Goal: Register for event/course

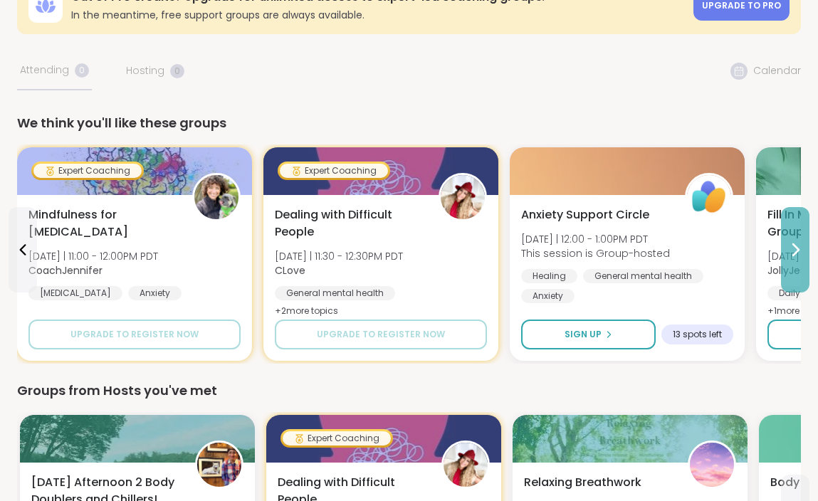
click at [796, 245] on icon at bounding box center [794, 249] width 17 height 17
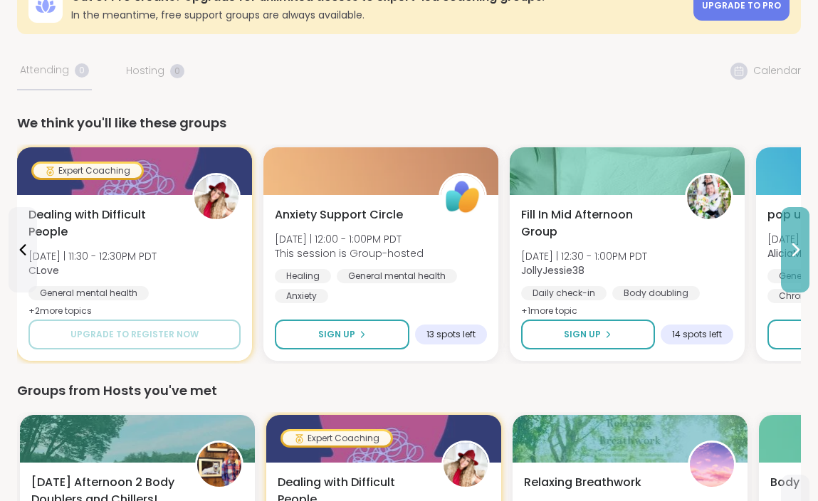
click at [796, 245] on icon at bounding box center [794, 249] width 17 height 17
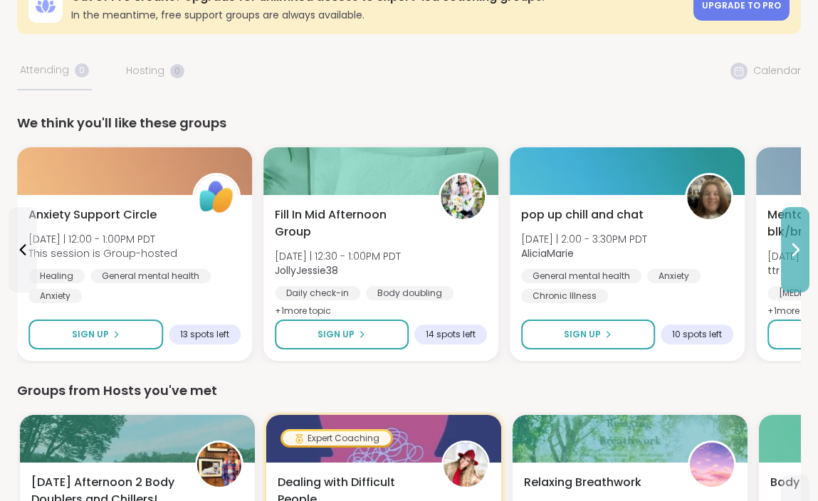
click at [796, 245] on icon at bounding box center [794, 249] width 17 height 17
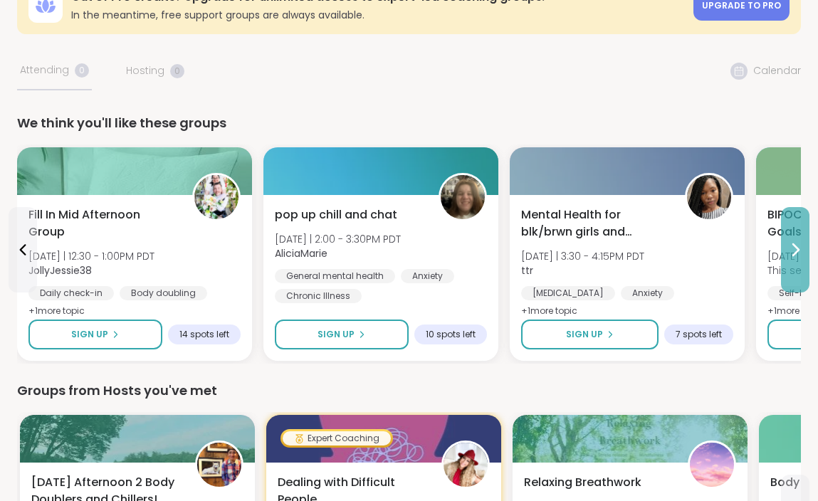
click at [792, 275] on button at bounding box center [795, 249] width 28 height 85
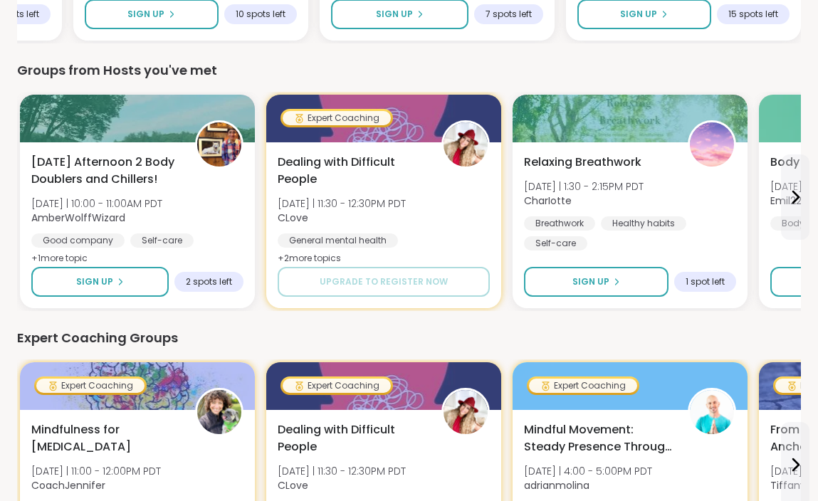
scroll to position [424, 0]
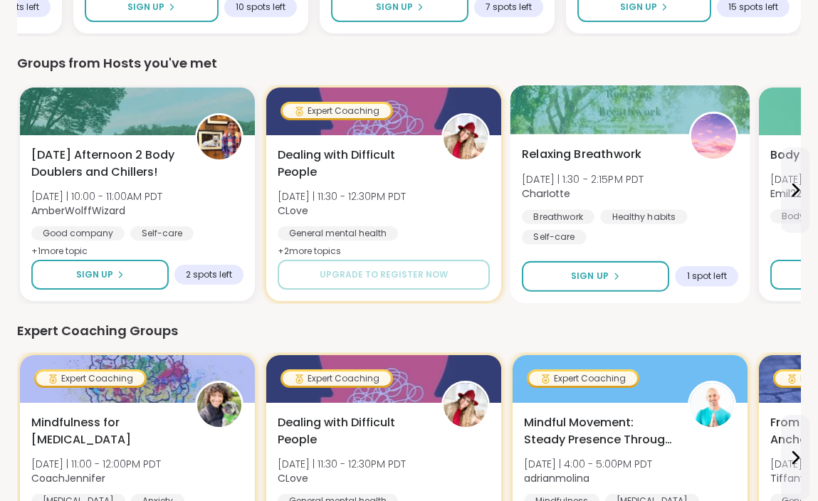
click at [698, 190] on div "Relaxing Breathwork [DATE] | 1:30 - 2:15PM PDT CharIotte Breathwork Healthy hab…" at bounding box center [630, 195] width 216 height 99
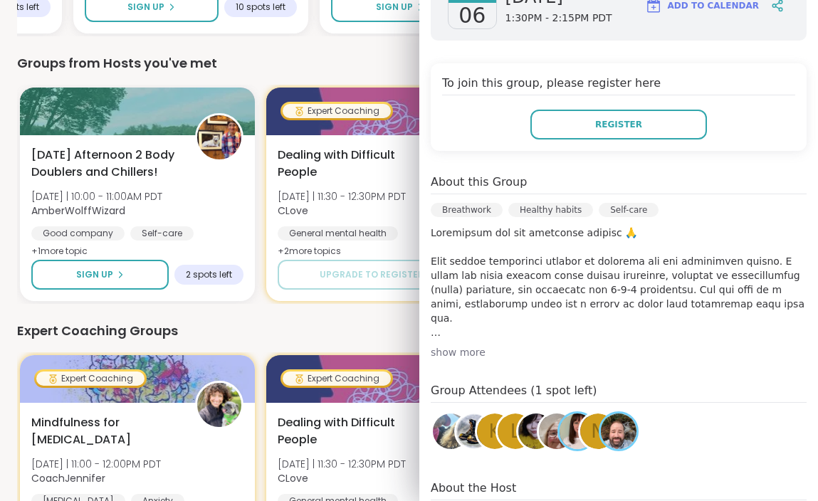
scroll to position [214, 0]
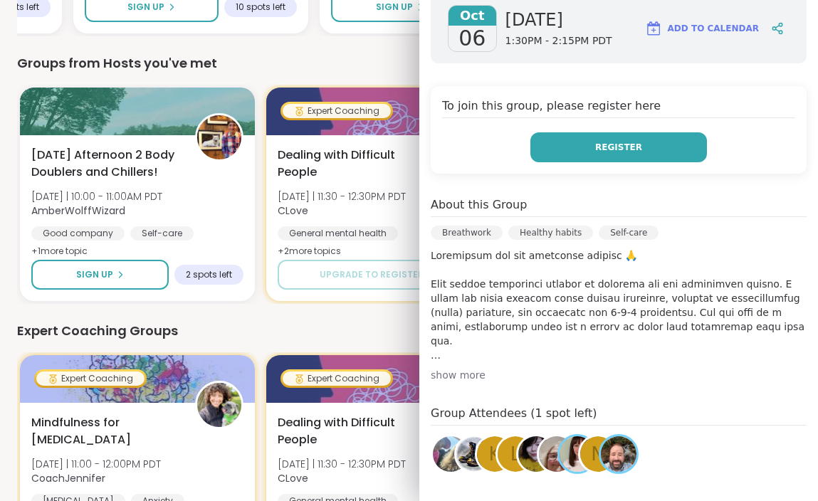
click at [630, 152] on span "Register" at bounding box center [618, 147] width 47 height 13
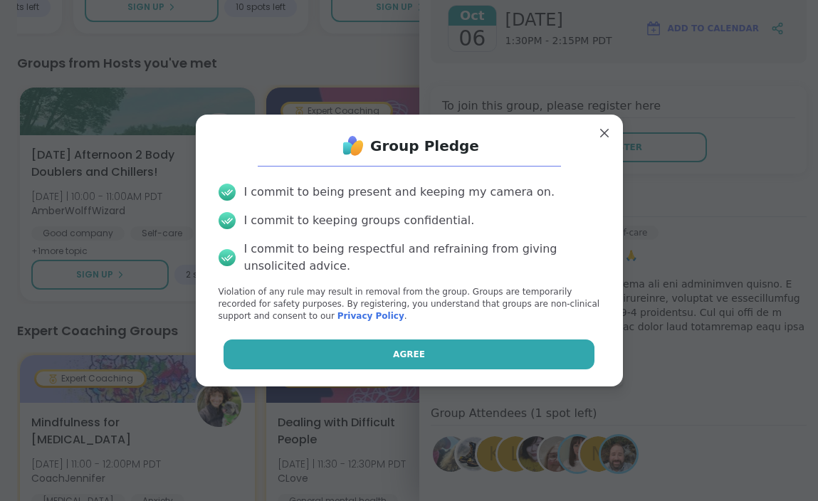
click at [448, 339] on button "Agree" at bounding box center [408, 354] width 371 height 30
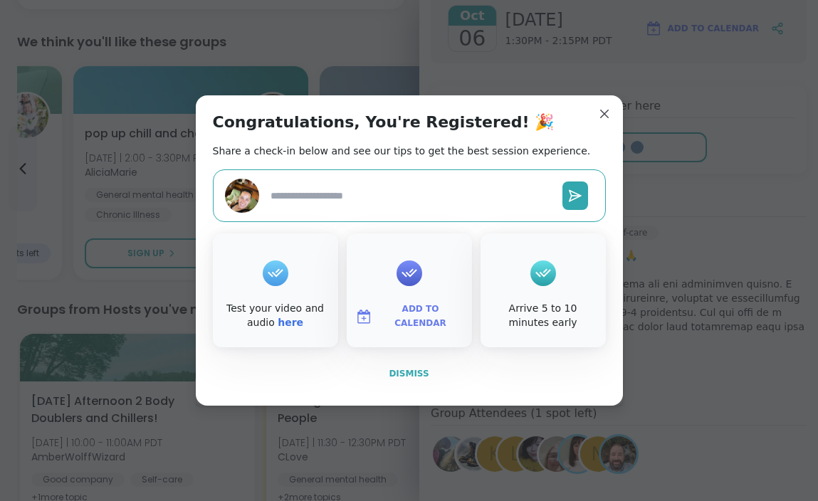
scroll to position [670, 0]
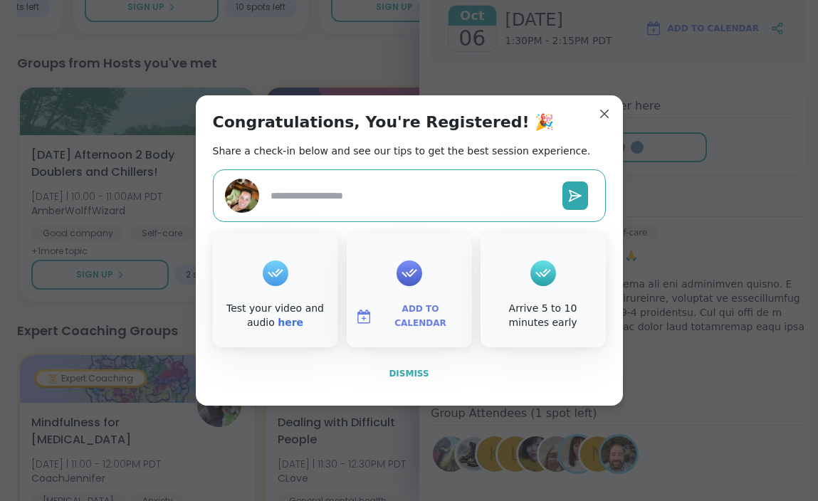
click at [410, 377] on span "Dismiss" at bounding box center [408, 374] width 40 height 10
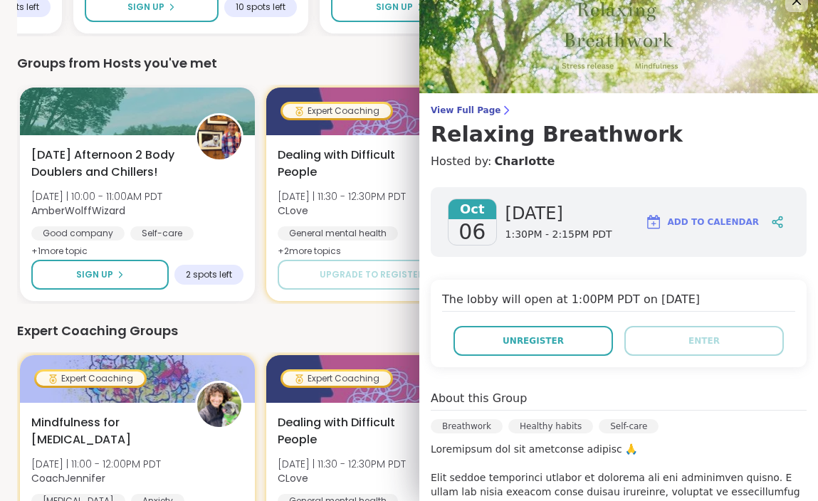
scroll to position [20, 0]
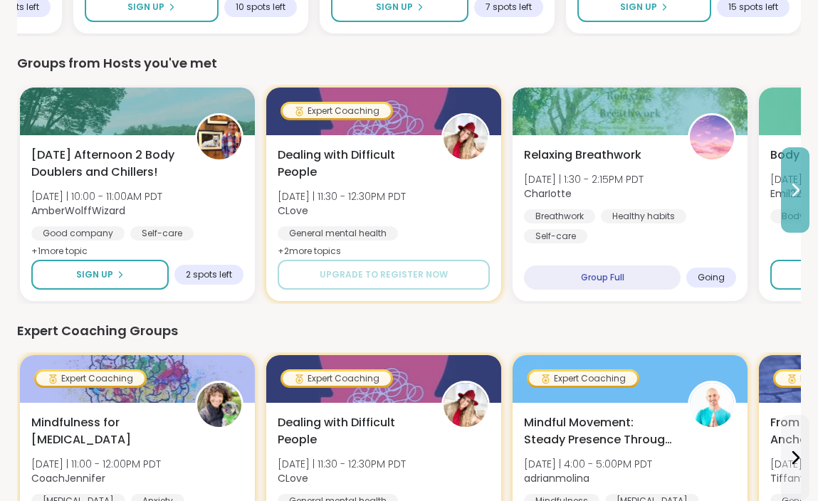
click at [795, 197] on icon at bounding box center [794, 189] width 17 height 17
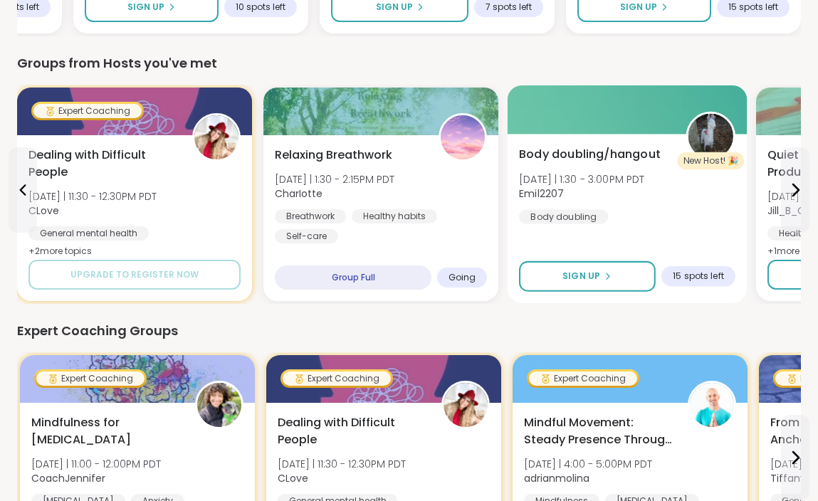
click at [712, 186] on div "Body doubling/hangout [DATE] | 1:30 - 3:00PM PDT Emil2207 Body doubling" at bounding box center [627, 185] width 216 height 78
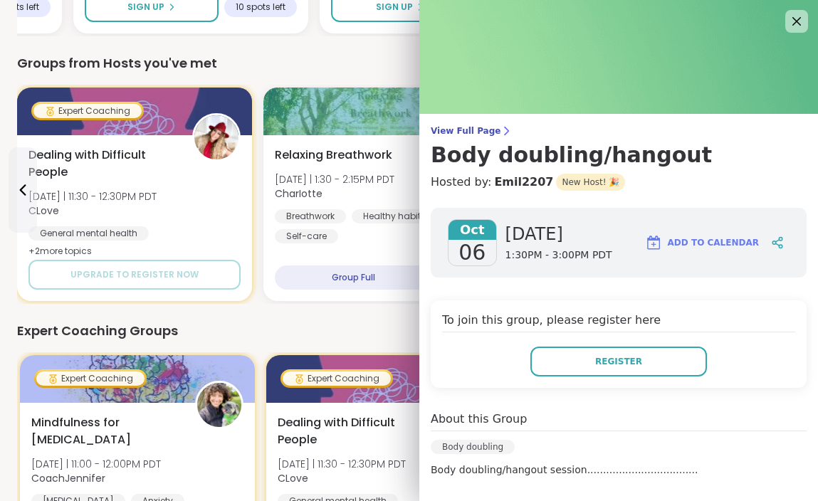
scroll to position [213, 0]
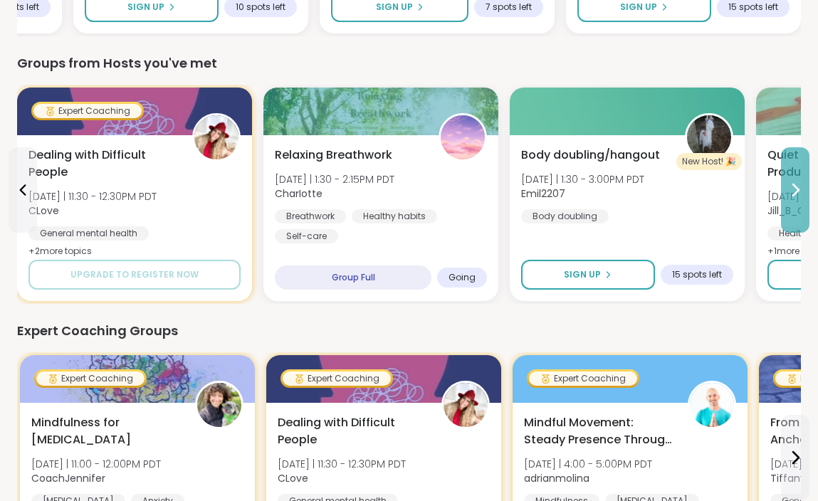
click at [796, 194] on icon at bounding box center [794, 189] width 17 height 17
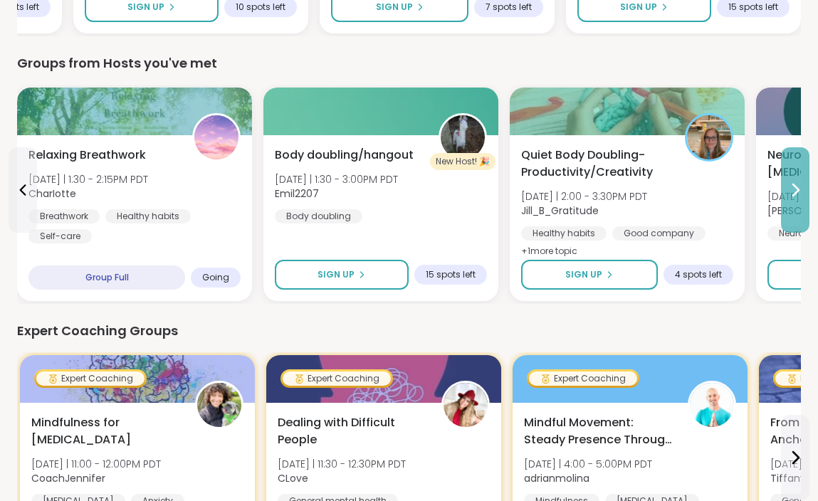
click at [796, 194] on icon at bounding box center [794, 189] width 17 height 17
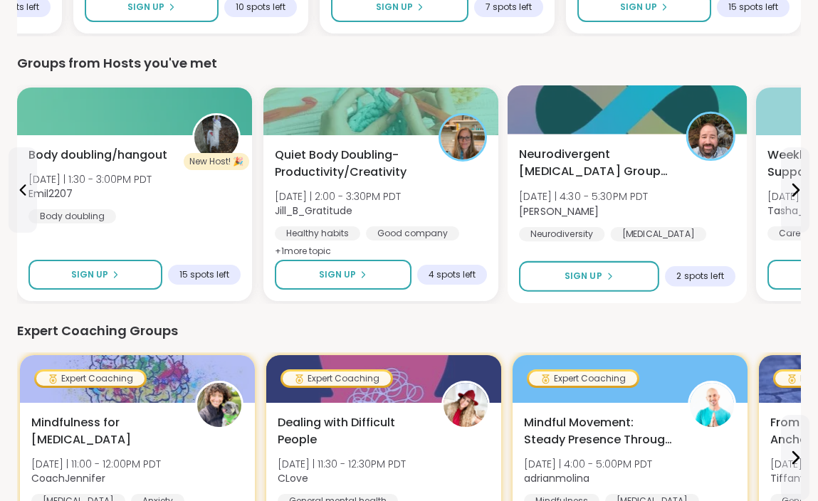
click at [707, 194] on div "Neurodivergent [MEDICAL_DATA] Group - [DATE] [DATE] | 4:30 - 5:30PM PDT [PERSON…" at bounding box center [627, 204] width 216 height 116
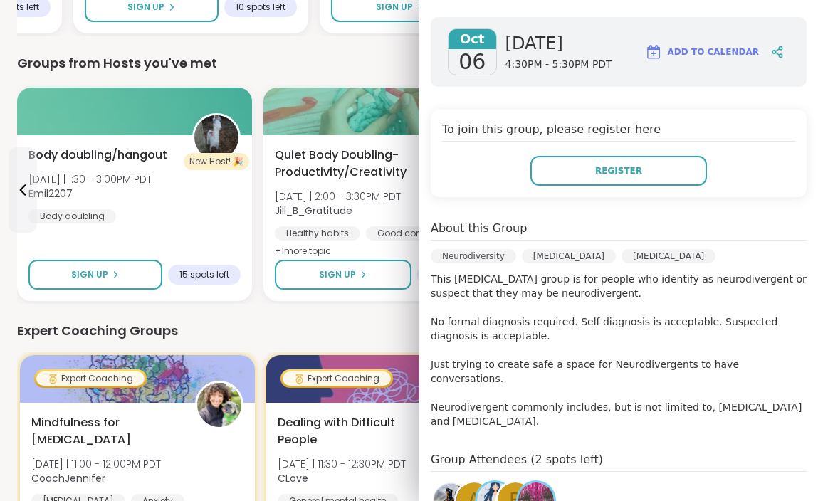
scroll to position [243, 0]
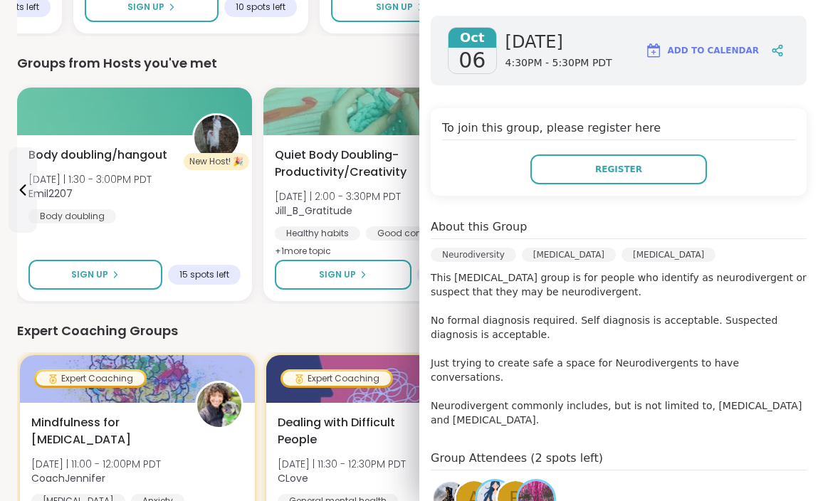
click at [391, 327] on div "Expert Coaching Groups" at bounding box center [408, 331] width 783 height 20
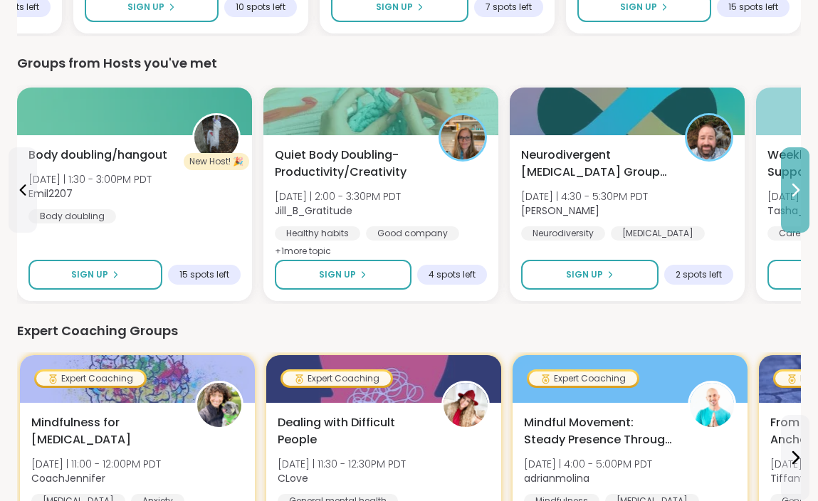
click at [797, 214] on button at bounding box center [795, 189] width 28 height 85
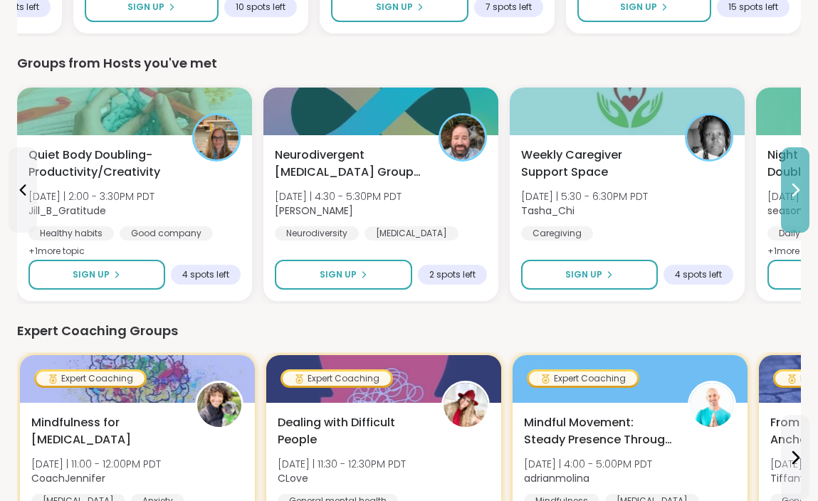
click at [797, 214] on button at bounding box center [795, 189] width 28 height 85
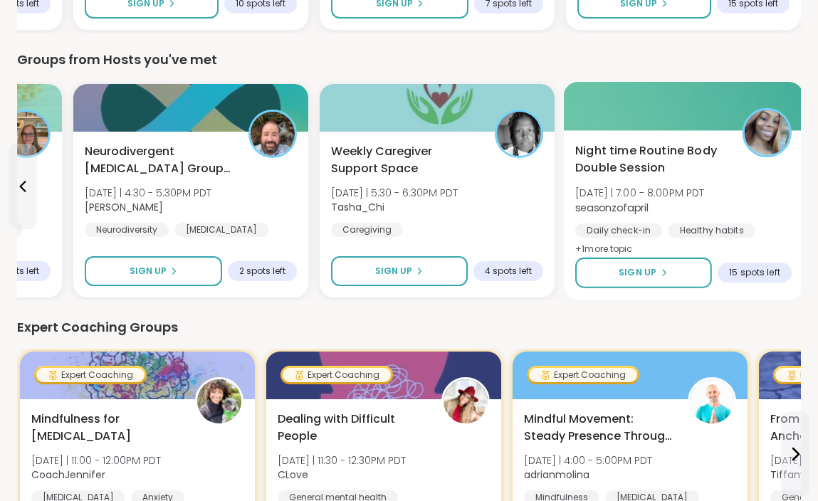
scroll to position [675, 0]
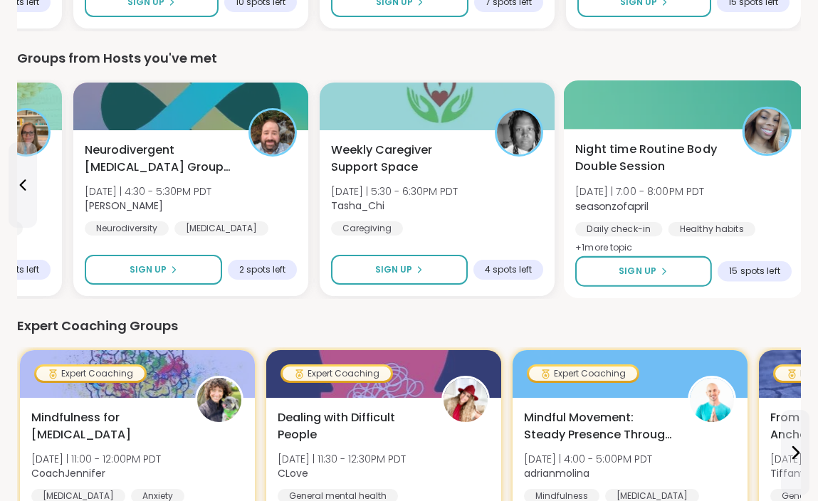
click at [756, 189] on div "Night time Routine Body Double Session [DATE] | 7:00 - 8:00PM PDT seasonzofapri…" at bounding box center [683, 199] width 216 height 116
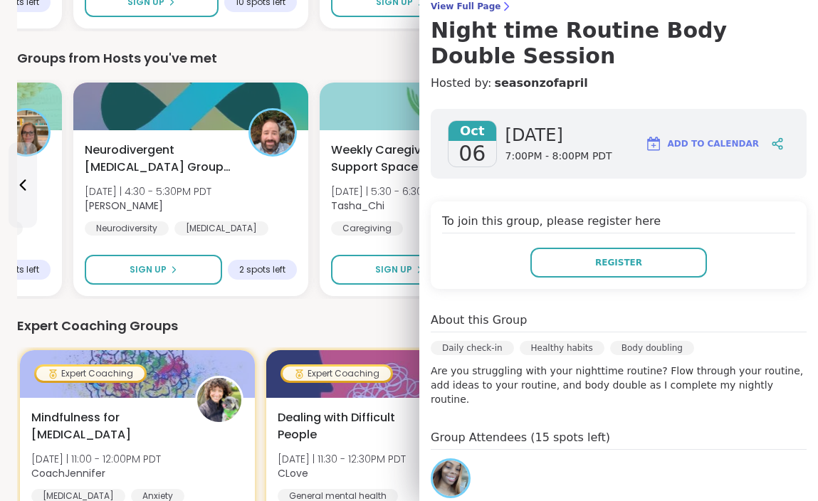
scroll to position [310, 0]
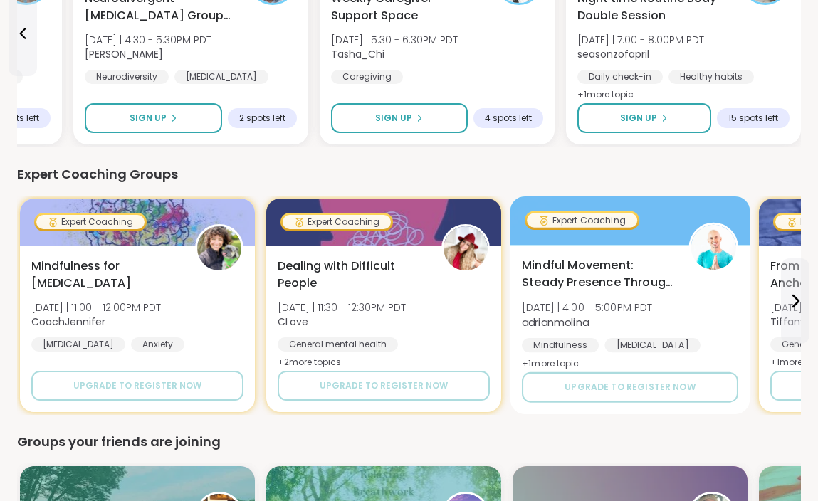
scroll to position [836, 0]
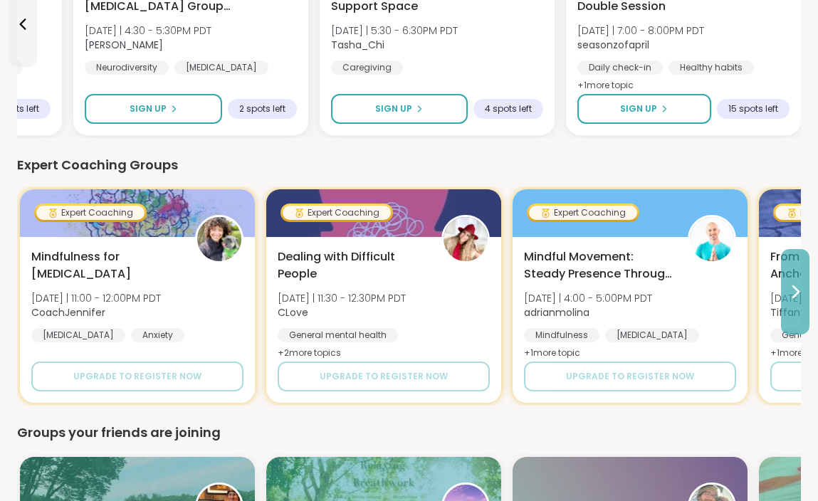
click at [790, 295] on icon at bounding box center [794, 291] width 17 height 17
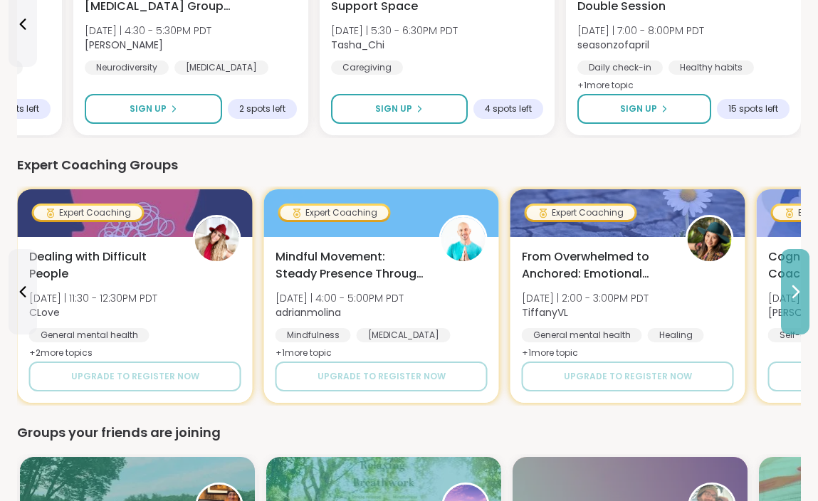
click at [790, 295] on icon at bounding box center [794, 291] width 17 height 17
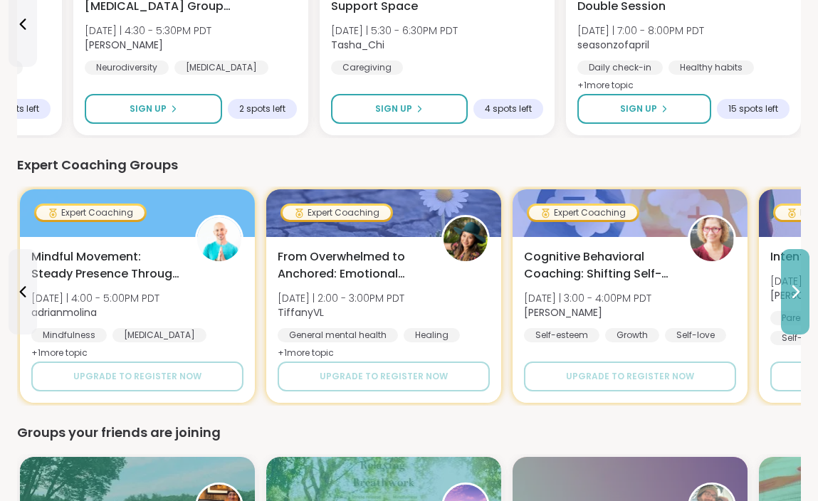
click at [790, 295] on icon at bounding box center [794, 291] width 17 height 17
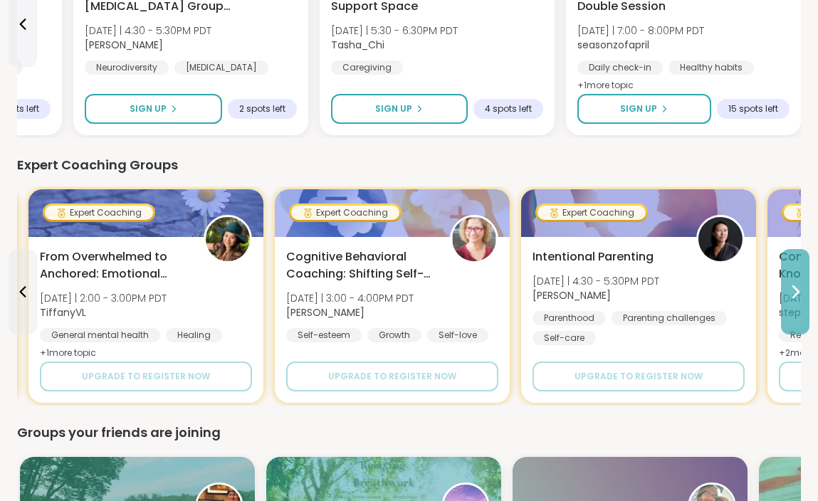
click at [790, 295] on icon at bounding box center [794, 291] width 17 height 17
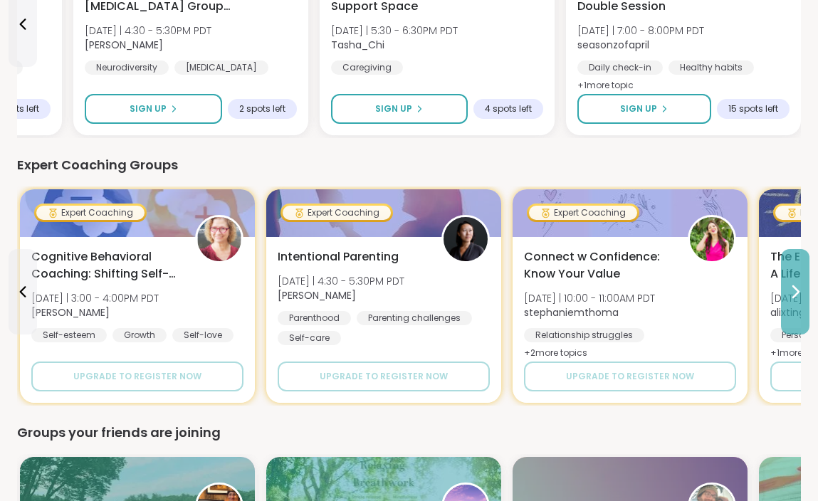
click at [790, 295] on icon at bounding box center [794, 291] width 17 height 17
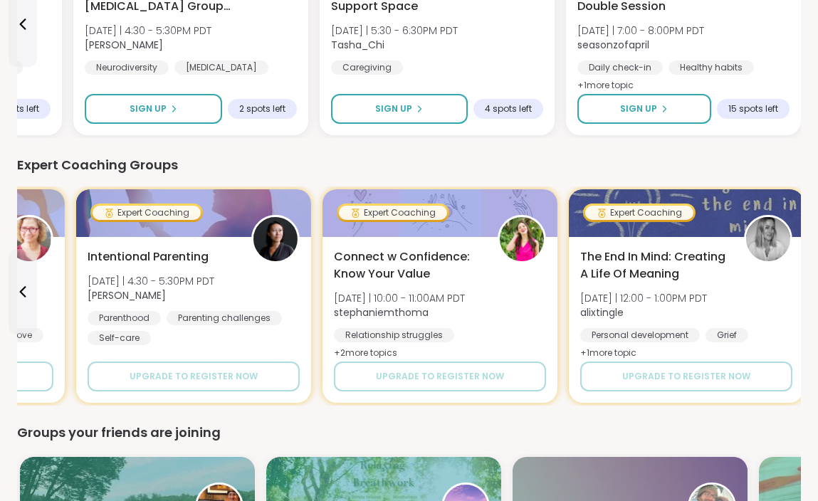
click at [790, 295] on div "The End In Mind: Creating A Life Of Meaning [DATE] | 12:00 - 1:00PM PDT alixtin…" at bounding box center [686, 305] width 212 height 114
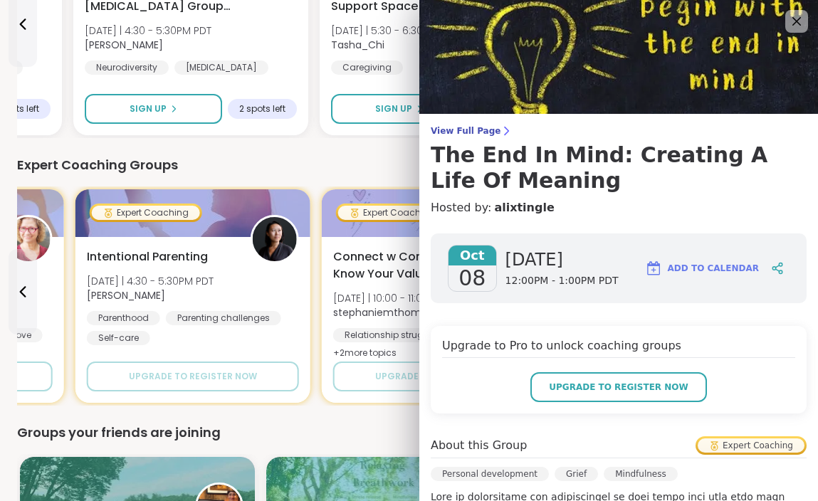
click at [399, 159] on div "Expert Coaching Groups" at bounding box center [408, 165] width 783 height 20
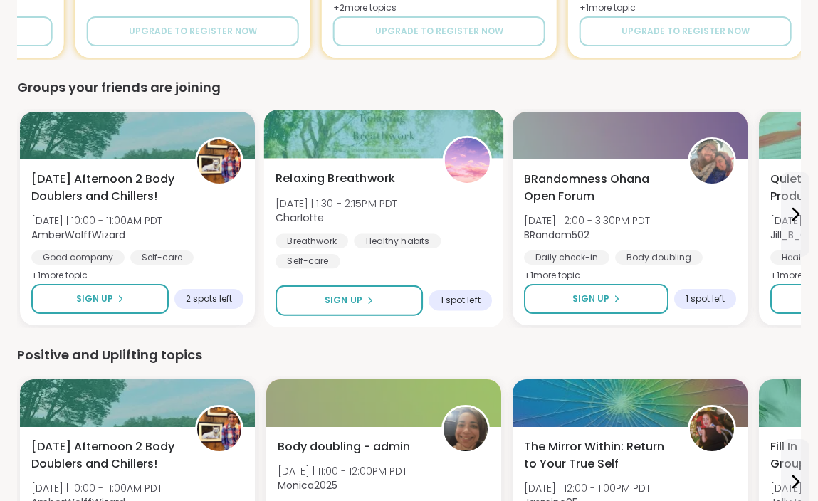
scroll to position [1306, 0]
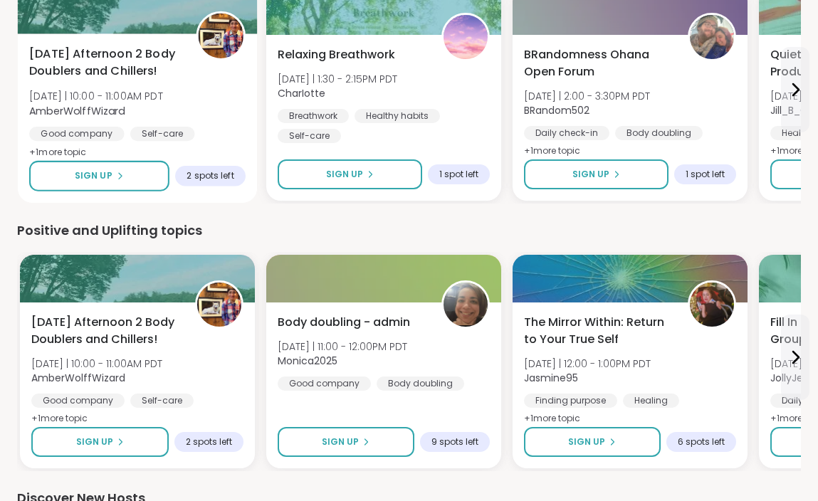
click at [220, 134] on div "Good company Self-care Body doubling" at bounding box center [137, 144] width 216 height 35
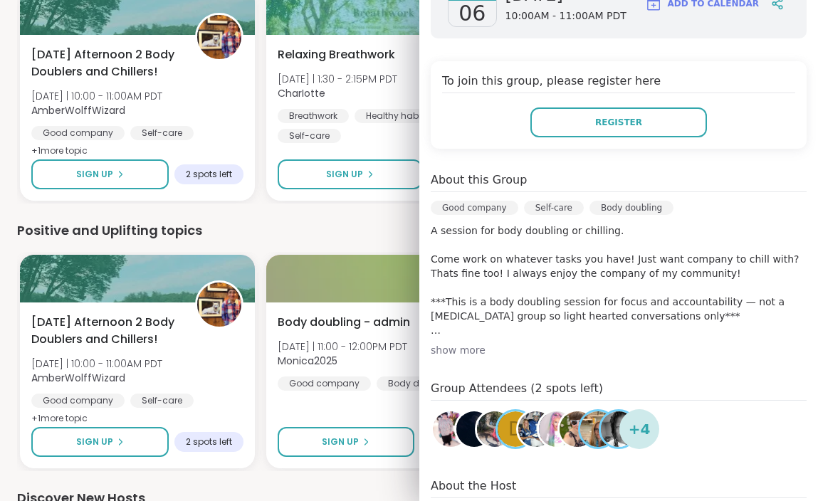
scroll to position [275, 0]
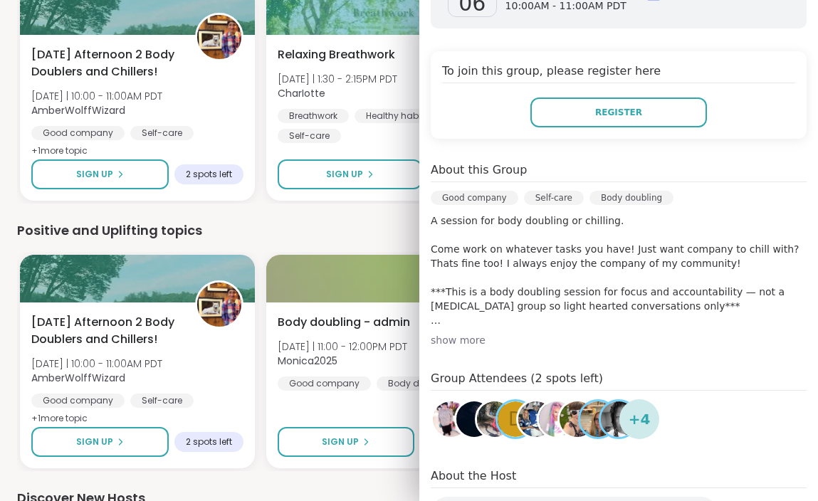
click at [412, 226] on div "Positive and Uplifting topics" at bounding box center [408, 231] width 783 height 20
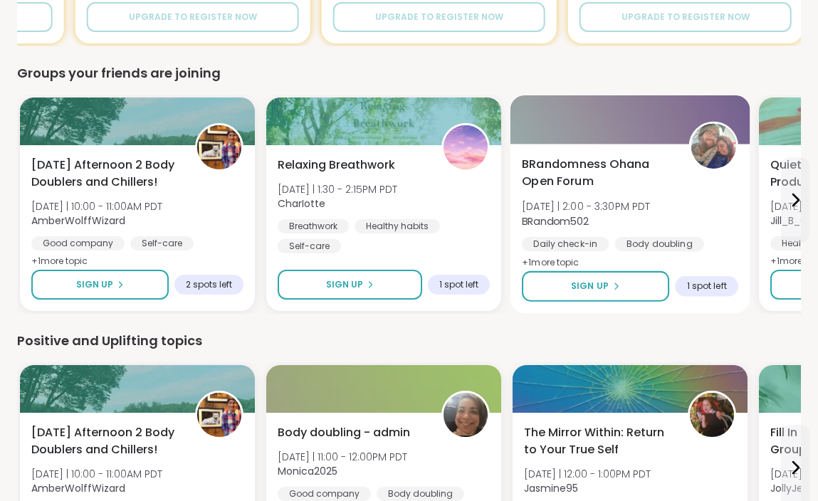
scroll to position [1197, 0]
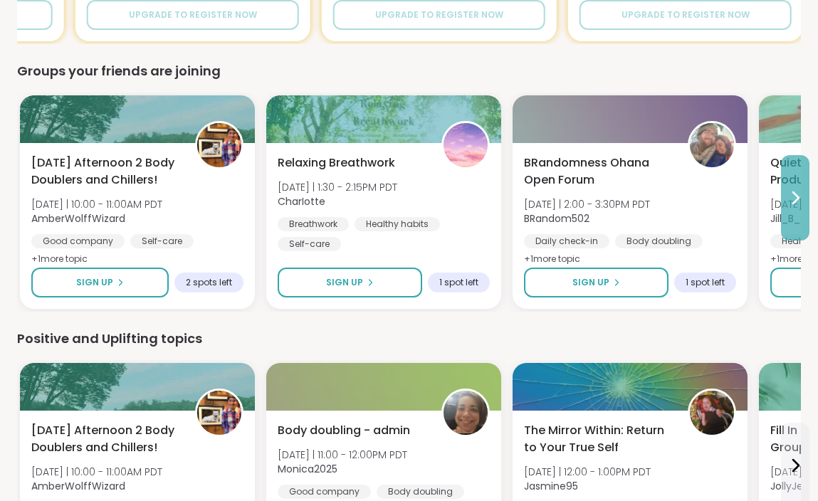
click at [786, 227] on button at bounding box center [795, 197] width 28 height 85
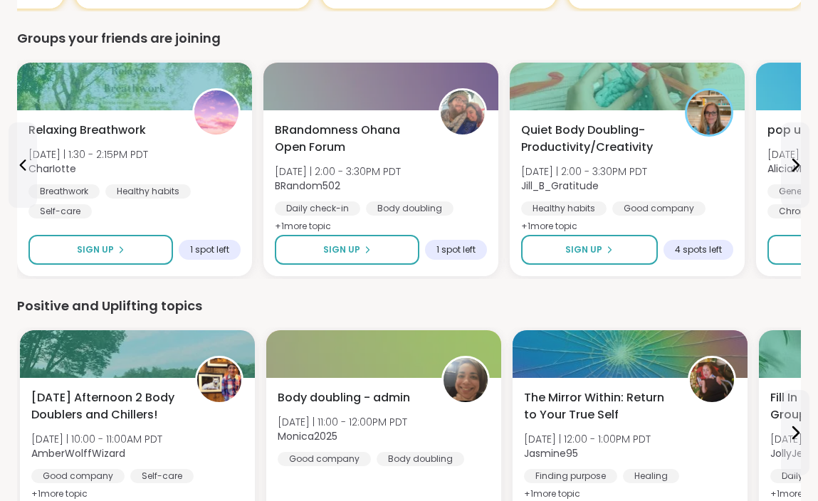
scroll to position [1231, 0]
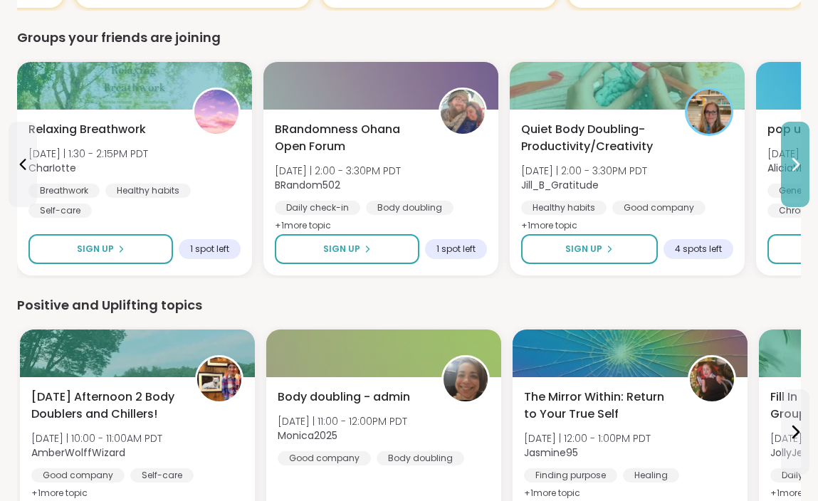
click at [789, 185] on button at bounding box center [795, 164] width 28 height 85
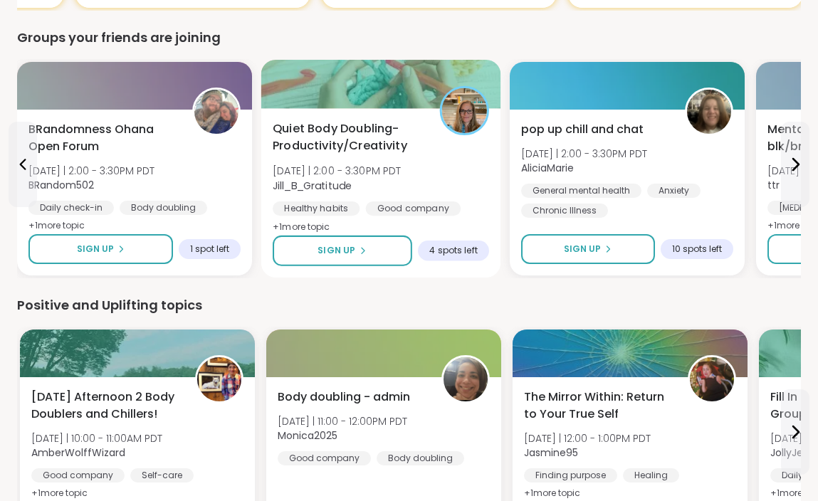
click at [457, 163] on div "Quiet Body Doubling- Productivity/Creativity [DATE] | 2:00 - 3:30PM PDT Jill_B_…" at bounding box center [381, 178] width 216 height 116
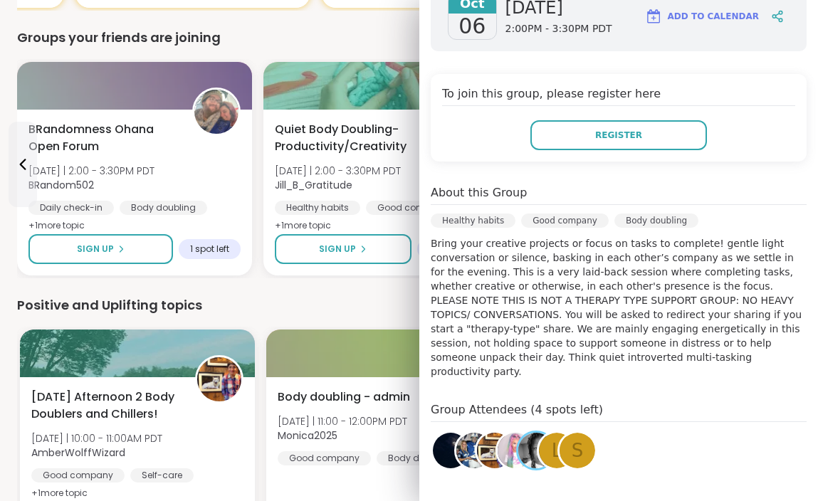
scroll to position [263, 0]
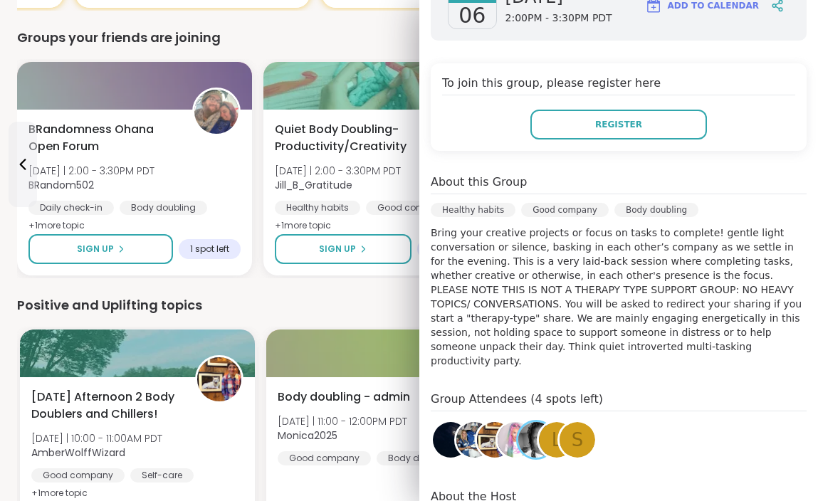
click at [403, 299] on div "Positive and Uplifting topics" at bounding box center [408, 305] width 783 height 20
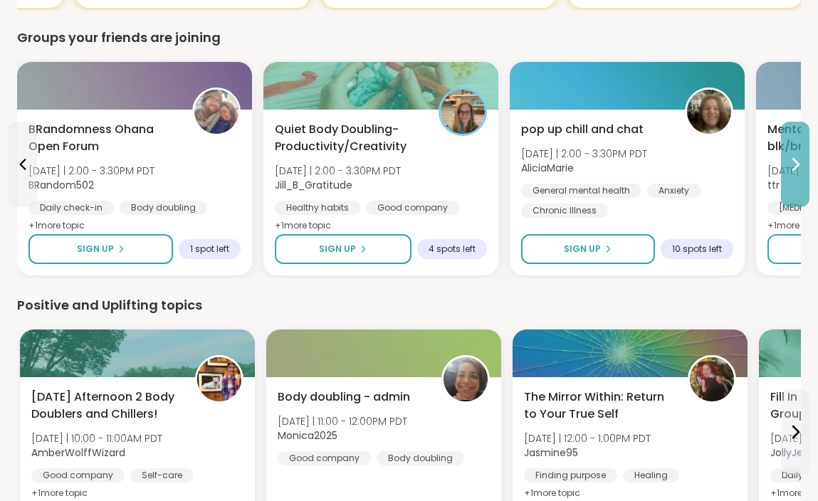
click at [786, 189] on button at bounding box center [795, 164] width 28 height 85
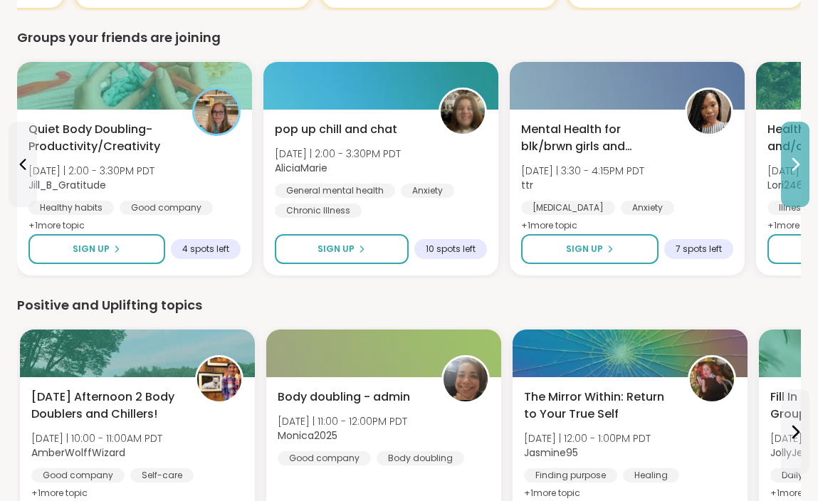
click at [786, 189] on button at bounding box center [795, 164] width 28 height 85
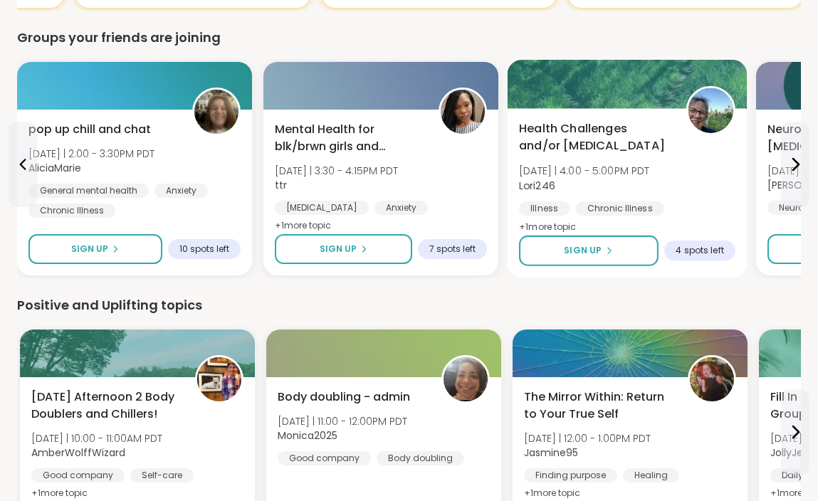
click at [704, 191] on div "Health Challenges and/or [MEDICAL_DATA] [DATE] | 4:00 - 5:00PM PDT Lori246 Illn…" at bounding box center [627, 178] width 216 height 116
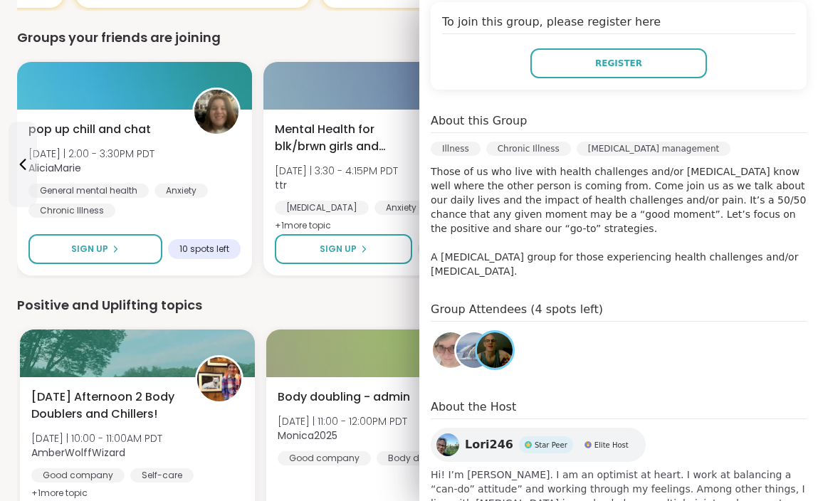
scroll to position [329, 0]
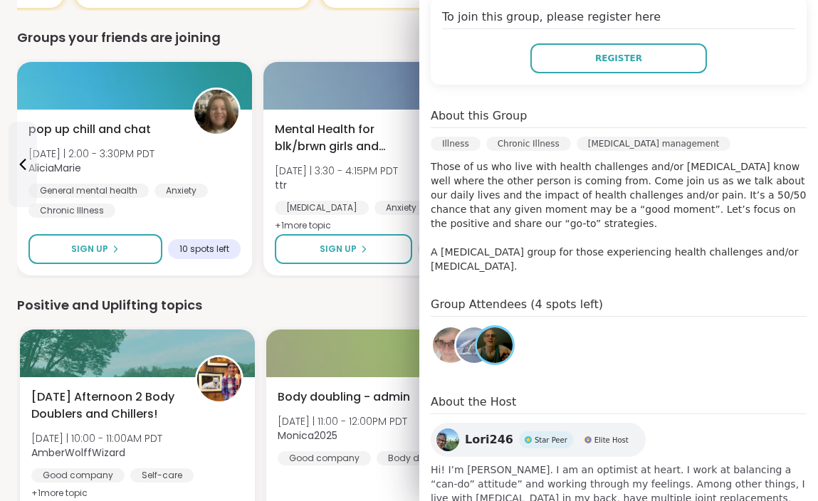
click at [394, 289] on div "We think you'll like these groups [MEDICAL_DATA], PCOS, PMDD Support & Empowerm…" at bounding box center [408, 176] width 783 height 1903
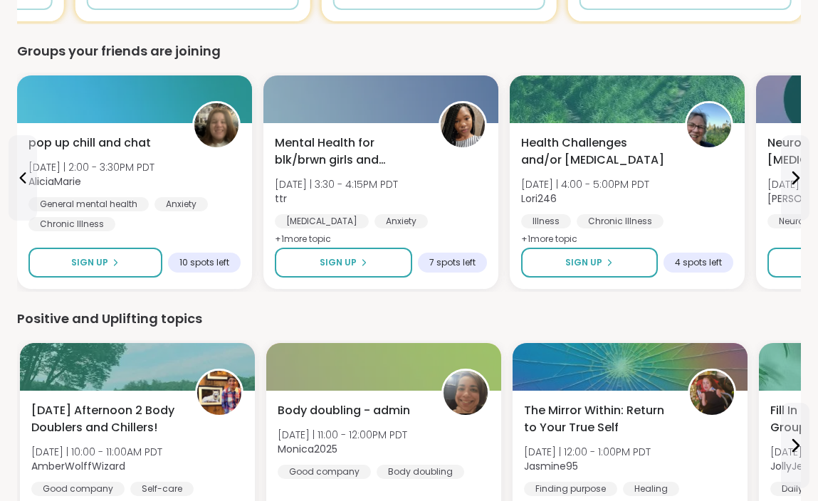
scroll to position [1216, 0]
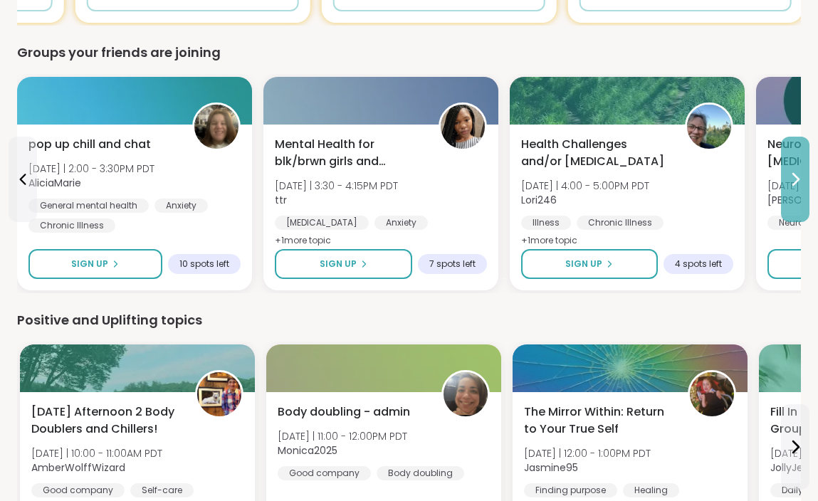
click at [798, 208] on button at bounding box center [795, 179] width 28 height 85
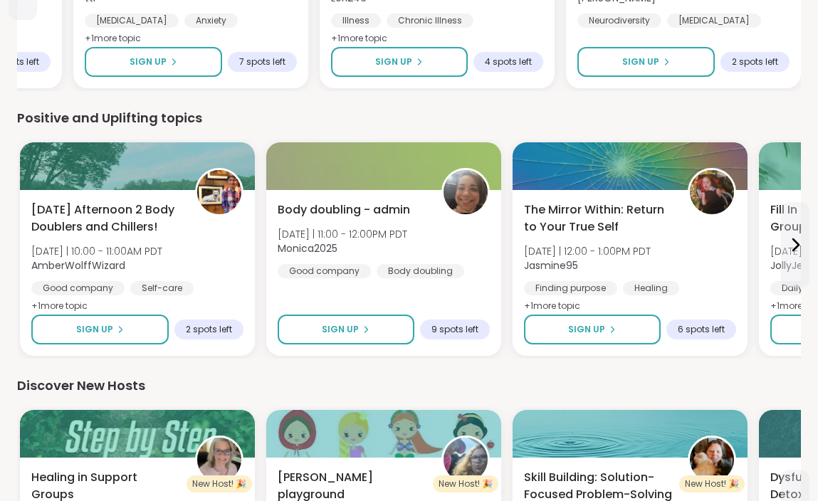
scroll to position [1419, 0]
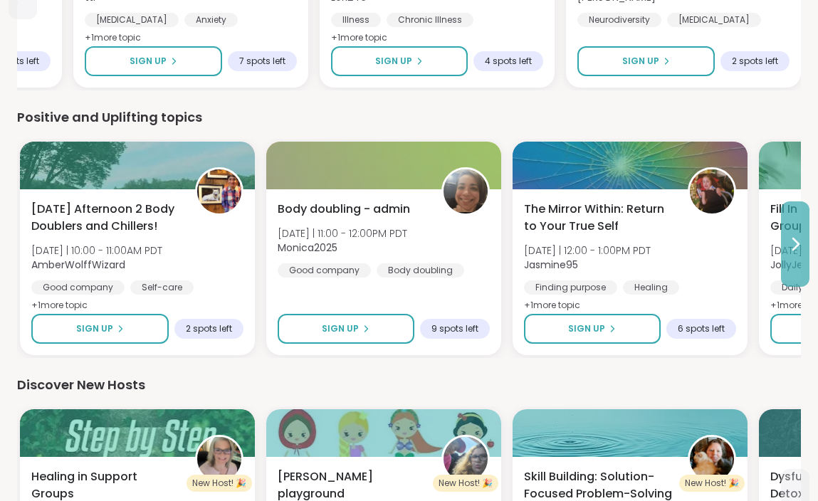
click at [793, 253] on button at bounding box center [795, 243] width 28 height 85
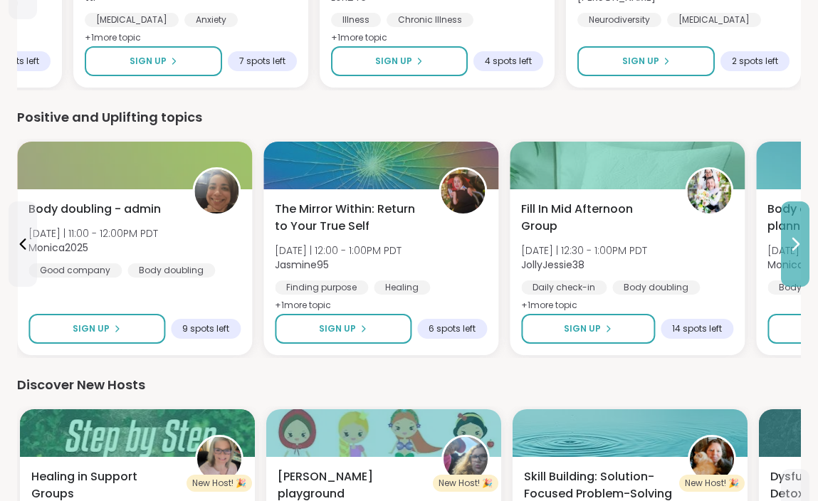
click at [793, 253] on button at bounding box center [795, 243] width 28 height 85
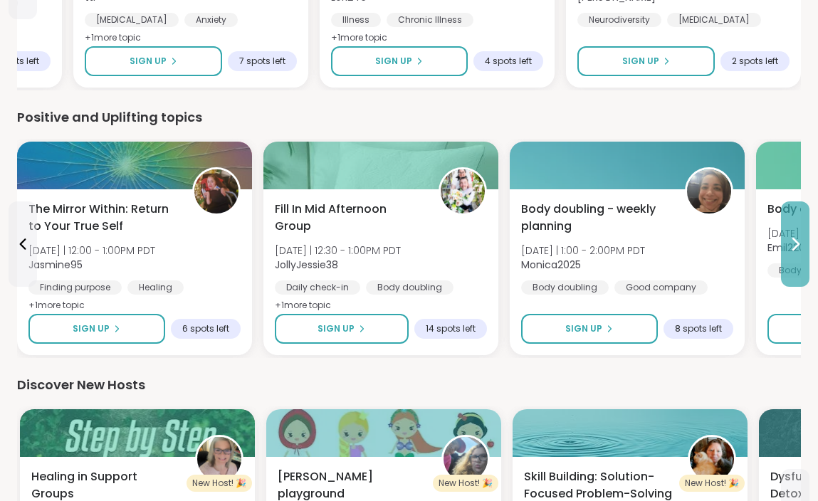
click at [793, 253] on button at bounding box center [795, 243] width 28 height 85
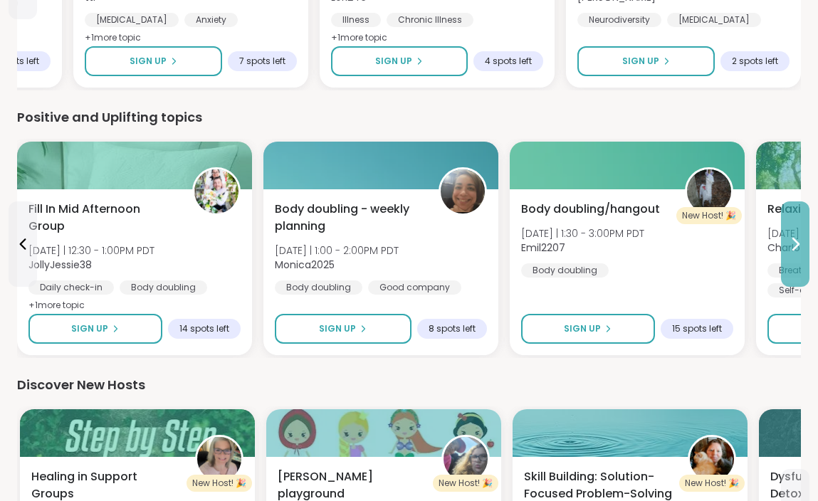
click at [793, 253] on button at bounding box center [795, 243] width 28 height 85
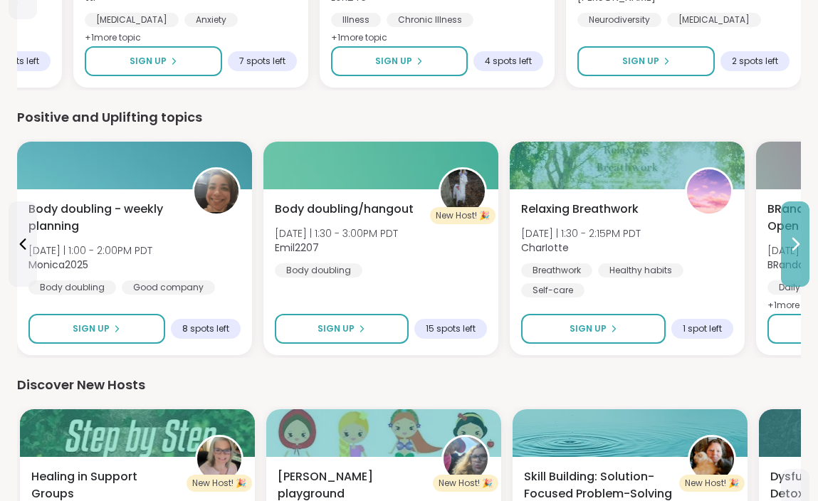
click at [793, 253] on button at bounding box center [795, 243] width 28 height 85
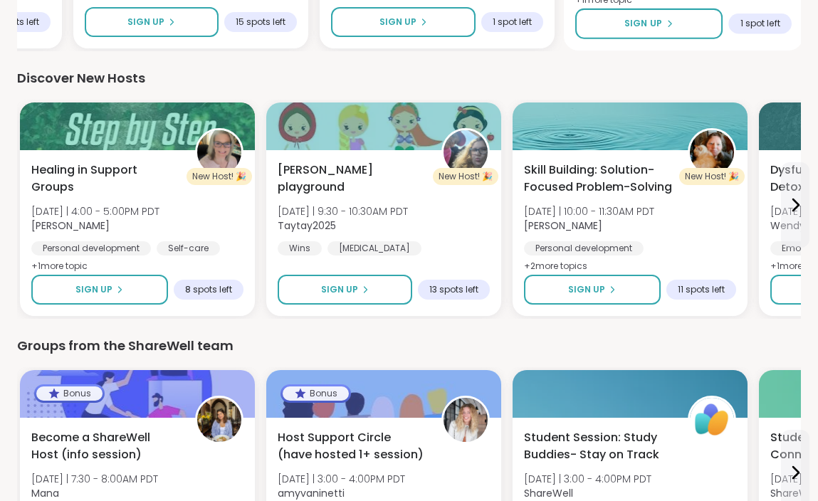
scroll to position [1728, 0]
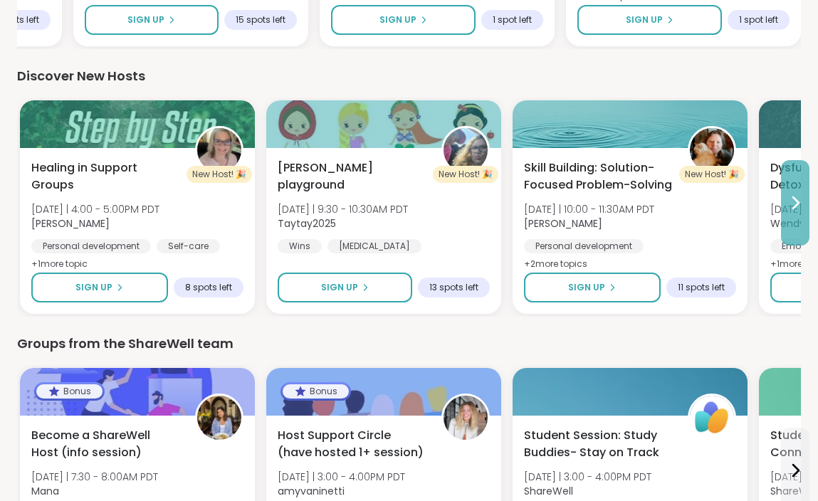
click at [793, 213] on button at bounding box center [795, 202] width 28 height 85
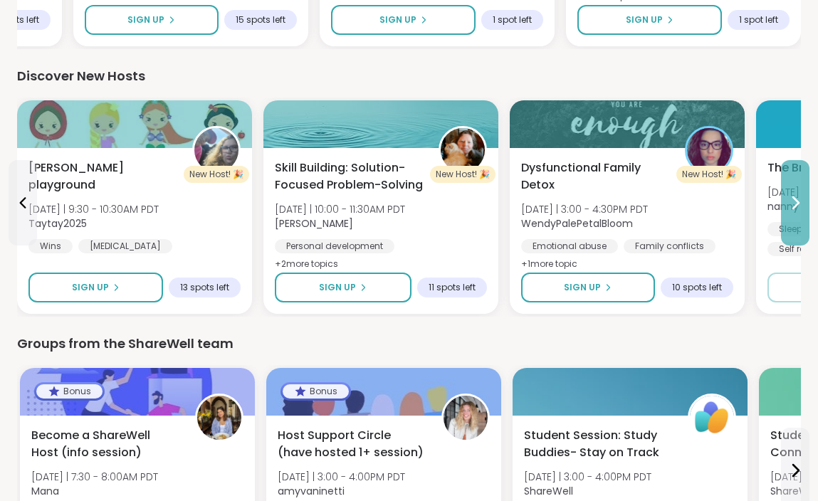
click at [793, 213] on button at bounding box center [795, 202] width 28 height 85
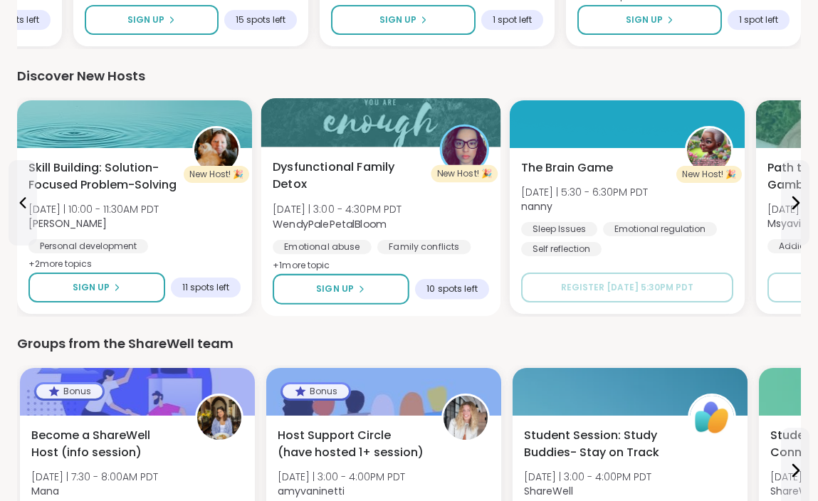
click at [474, 199] on div "Dysfunctional Family Detox [DATE] | 3:00 - 4:30PM PDT WendyPalePetalBloom Emoti…" at bounding box center [381, 217] width 216 height 116
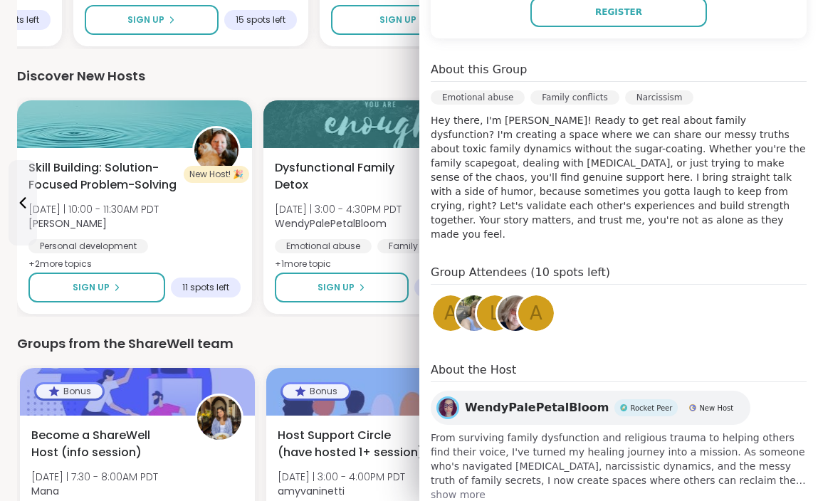
scroll to position [352, 0]
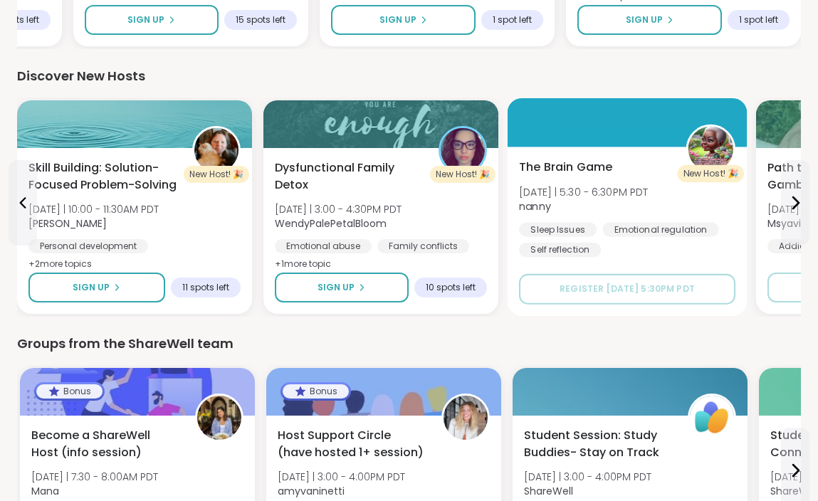
click at [714, 195] on div "The Brain Game [DATE] | 5:30 - 6:30PM PDT nanny Sleep Issues Emotional regulati…" at bounding box center [627, 208] width 216 height 99
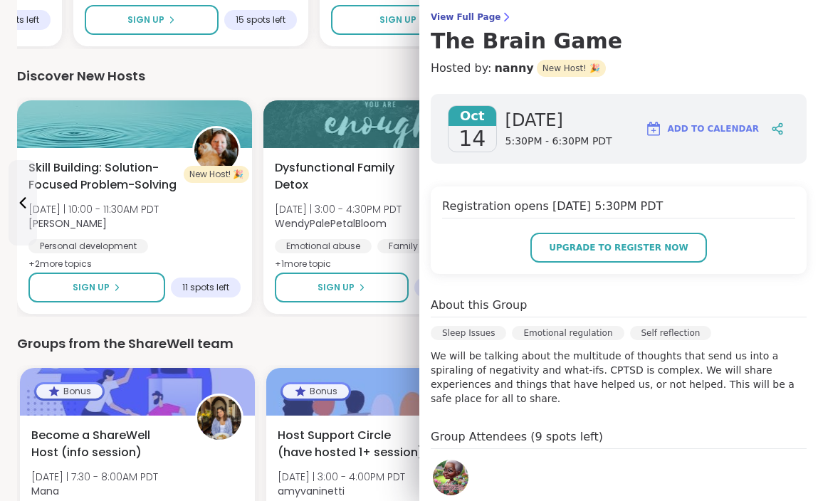
scroll to position [116, 0]
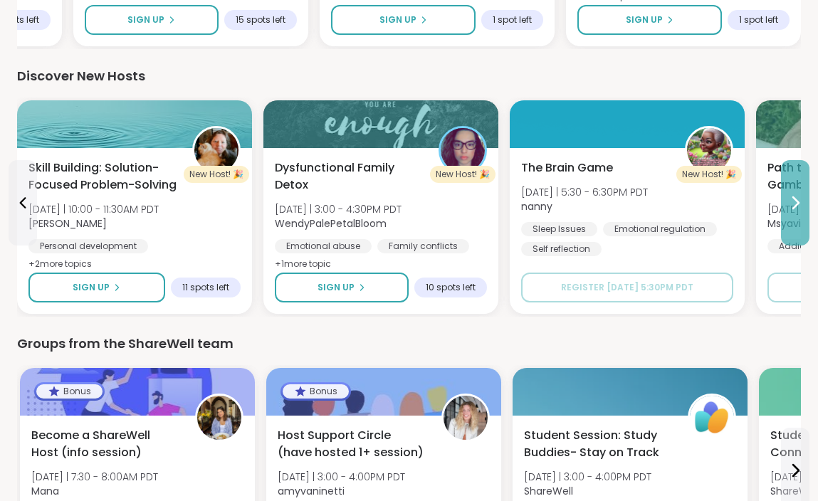
click at [803, 219] on button at bounding box center [795, 202] width 28 height 85
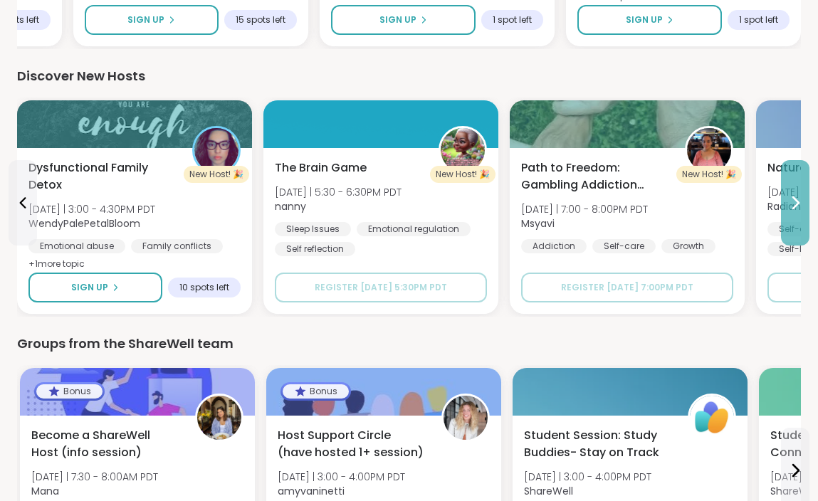
click at [803, 219] on button at bounding box center [795, 202] width 28 height 85
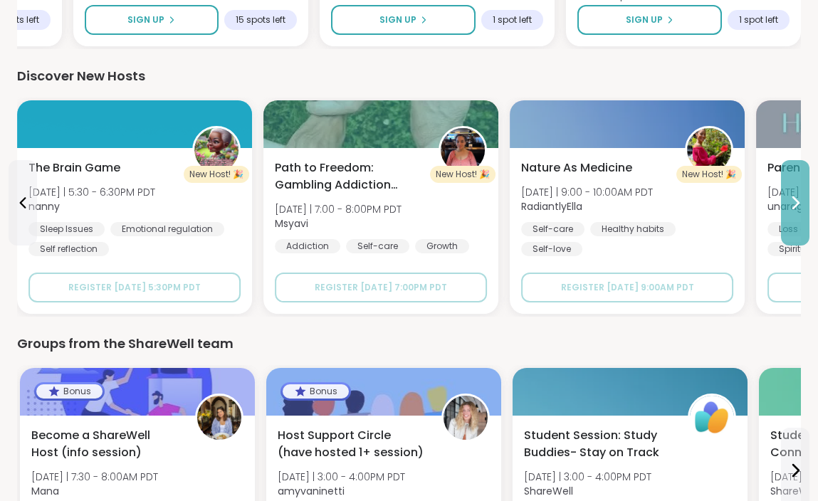
click at [803, 219] on button at bounding box center [795, 202] width 28 height 85
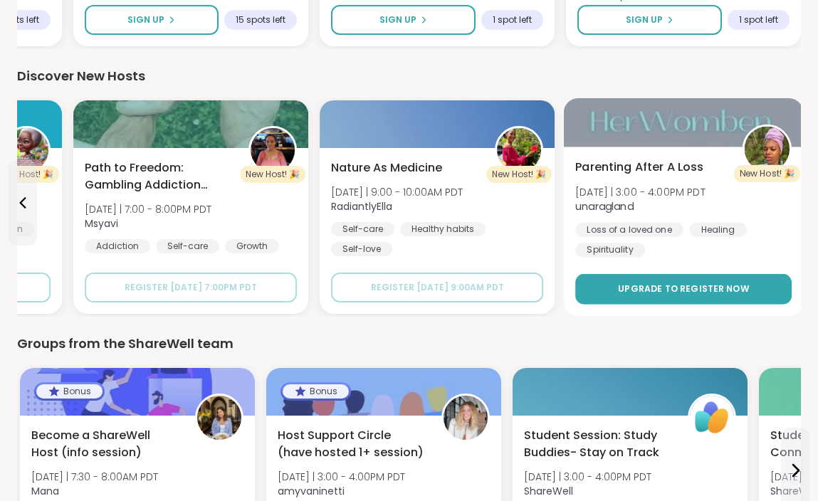
scroll to position [1872, 0]
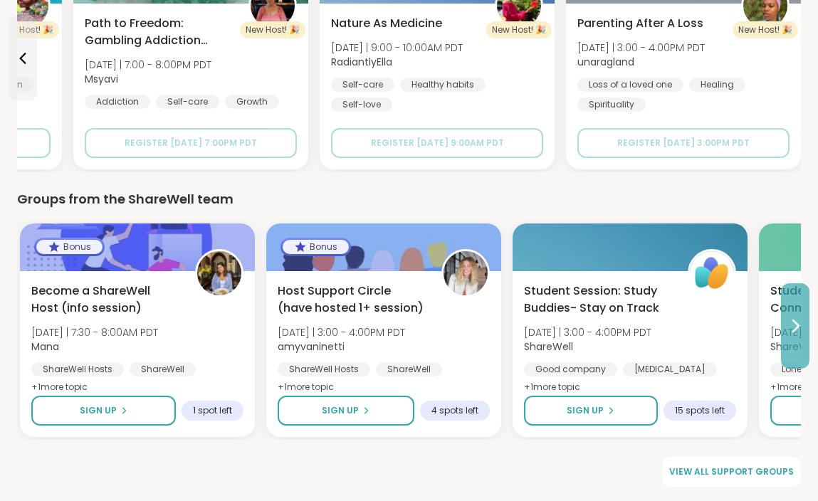
click at [790, 320] on icon at bounding box center [794, 325] width 17 height 17
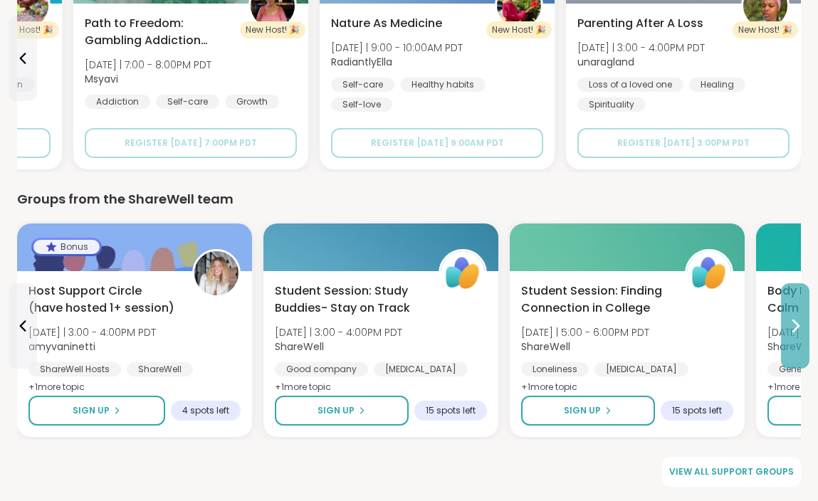
click at [790, 320] on icon at bounding box center [794, 325] width 17 height 17
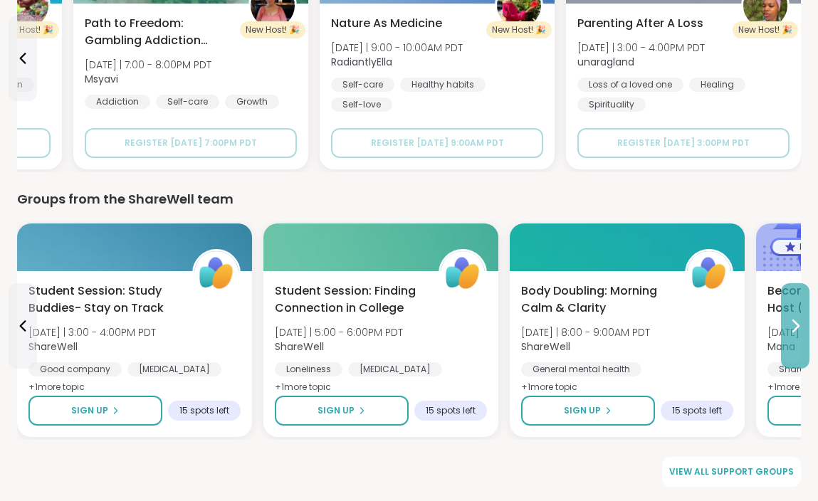
click at [790, 320] on icon at bounding box center [794, 325] width 17 height 17
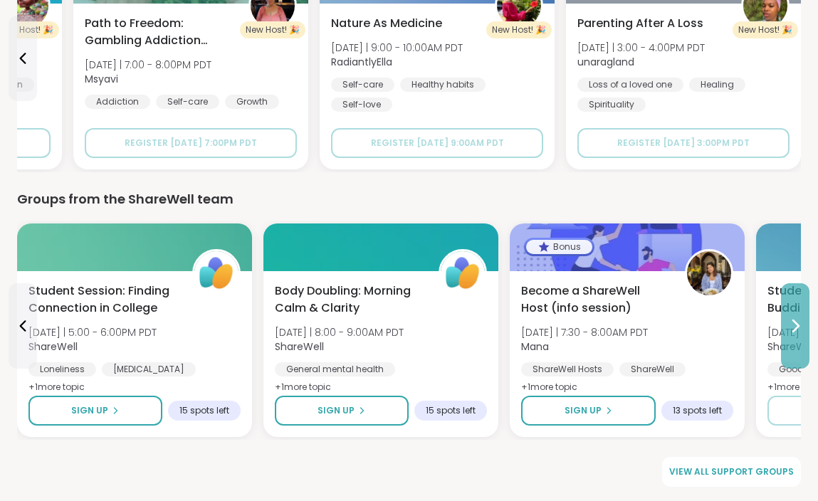
click at [790, 320] on icon at bounding box center [794, 325] width 17 height 17
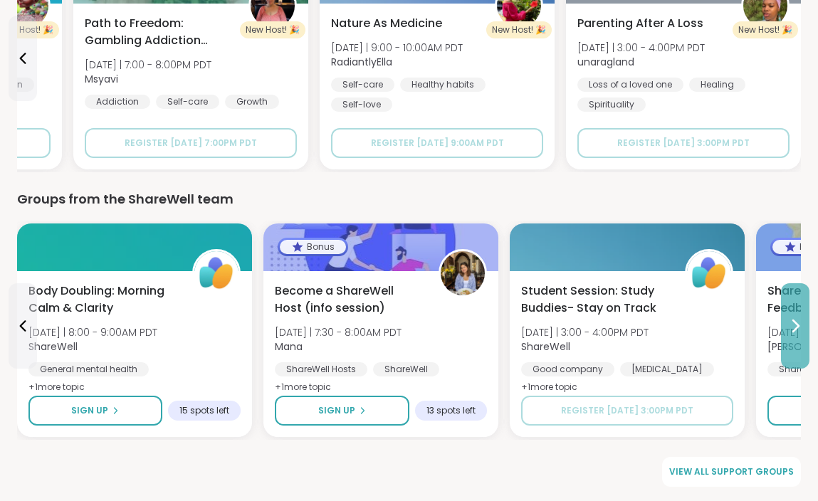
click at [790, 320] on icon at bounding box center [794, 325] width 17 height 17
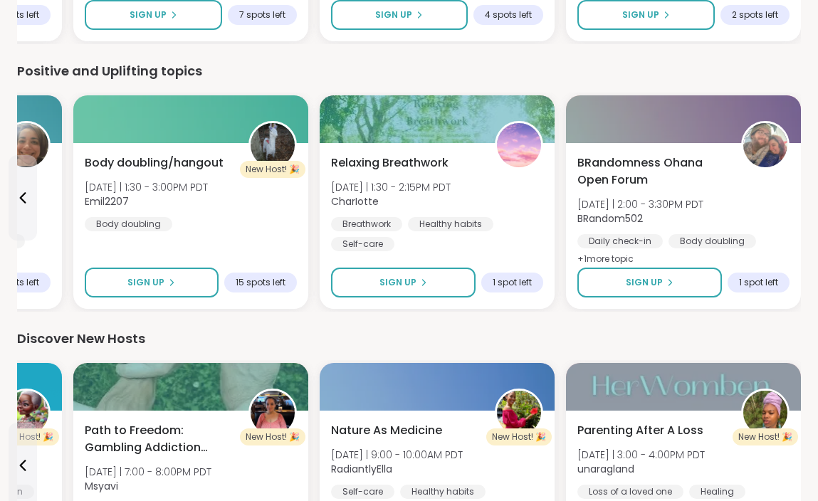
scroll to position [1398, 0]
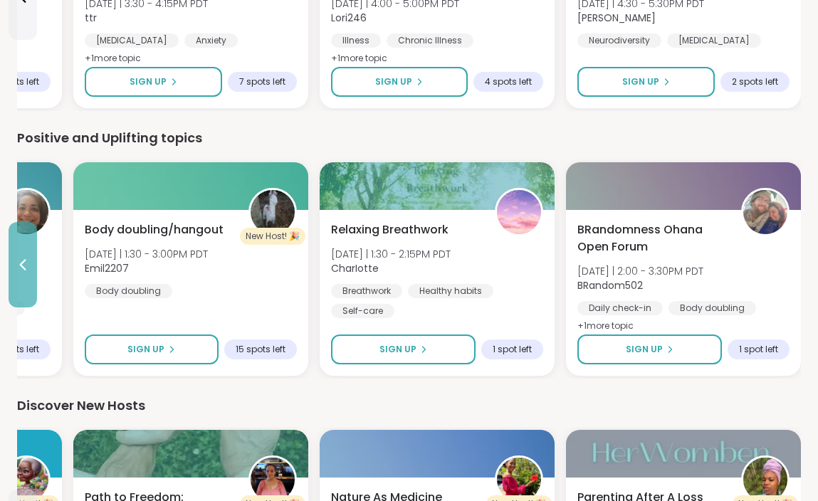
click at [28, 260] on icon at bounding box center [22, 264] width 17 height 17
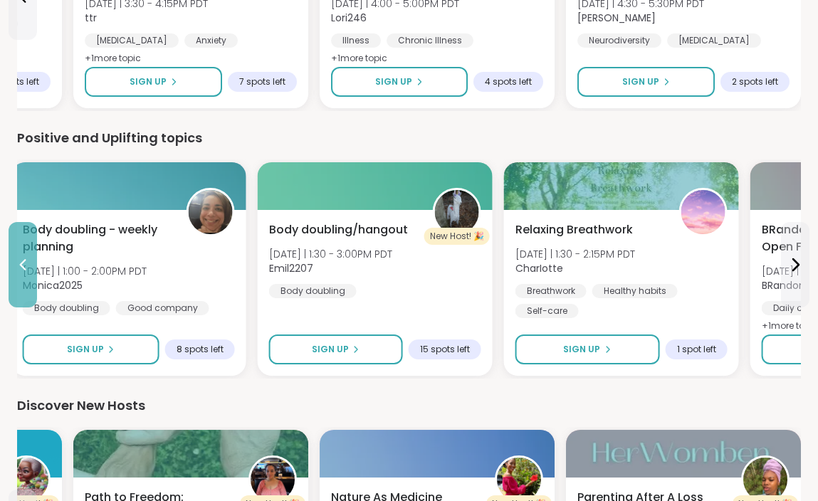
click at [28, 260] on icon at bounding box center [22, 264] width 17 height 17
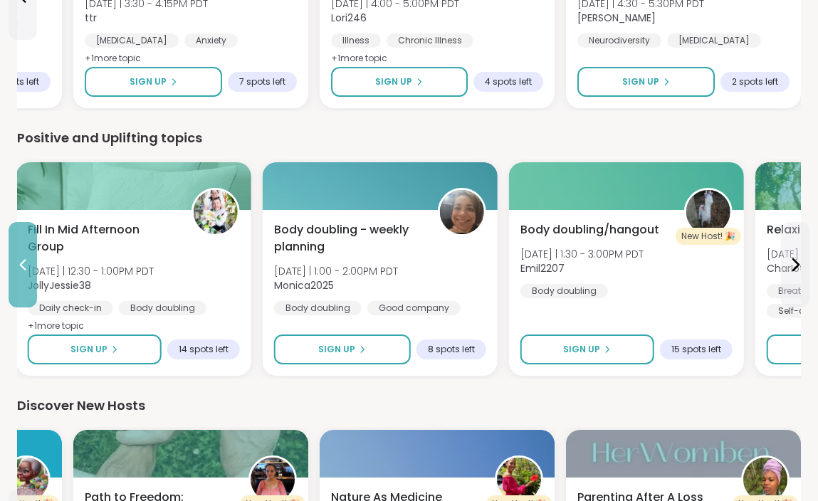
click at [28, 260] on icon at bounding box center [22, 264] width 17 height 17
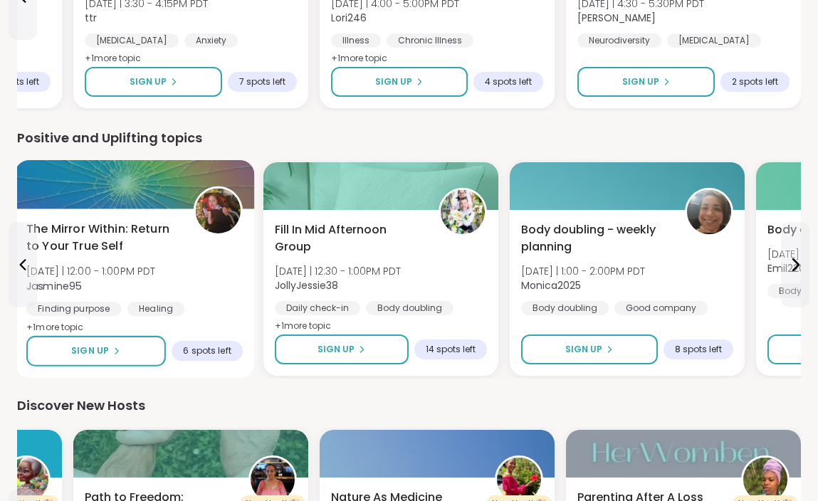
click at [164, 254] on span "The Mirror Within: Return to Your True Self" at bounding box center [101, 238] width 151 height 35
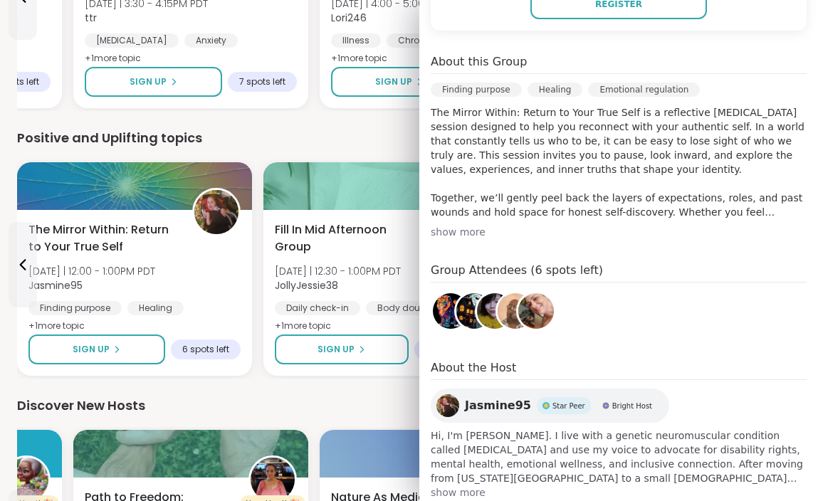
scroll to position [416, 0]
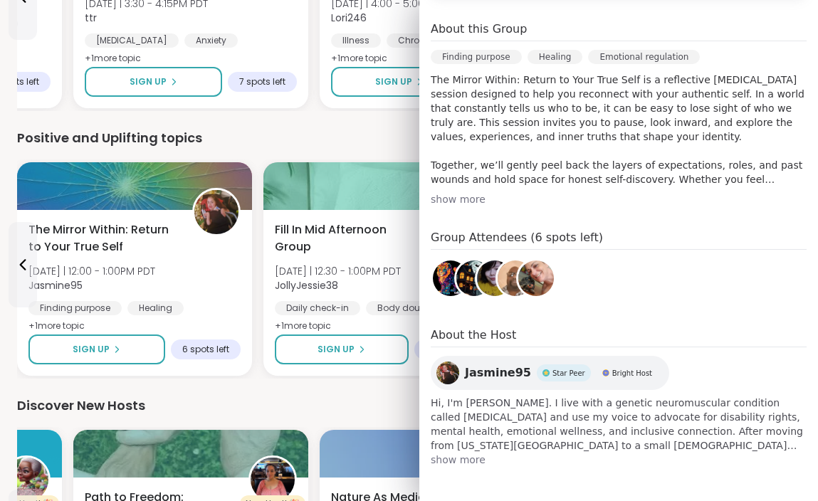
click at [361, 398] on div "Discover New Hosts" at bounding box center [408, 406] width 783 height 20
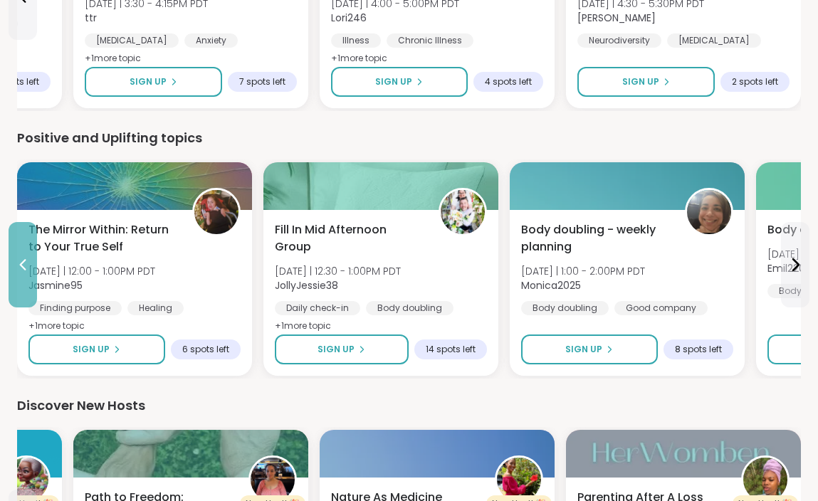
click at [24, 262] on icon at bounding box center [22, 264] width 17 height 17
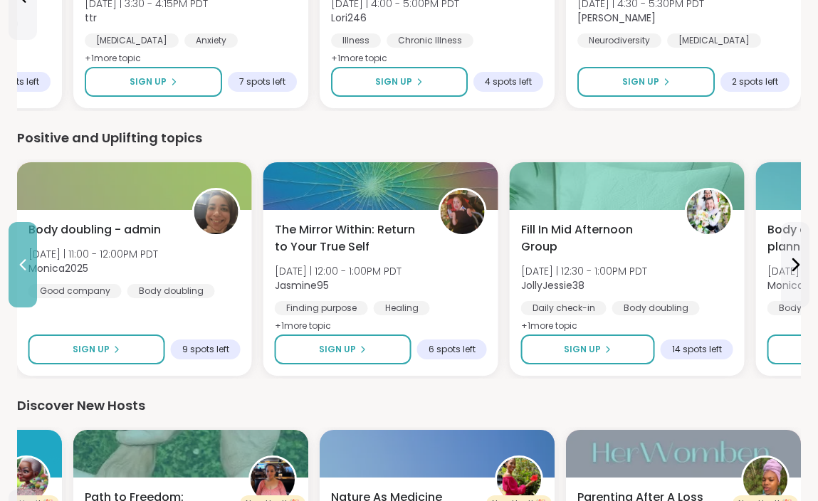
click at [24, 262] on icon at bounding box center [22, 264] width 17 height 17
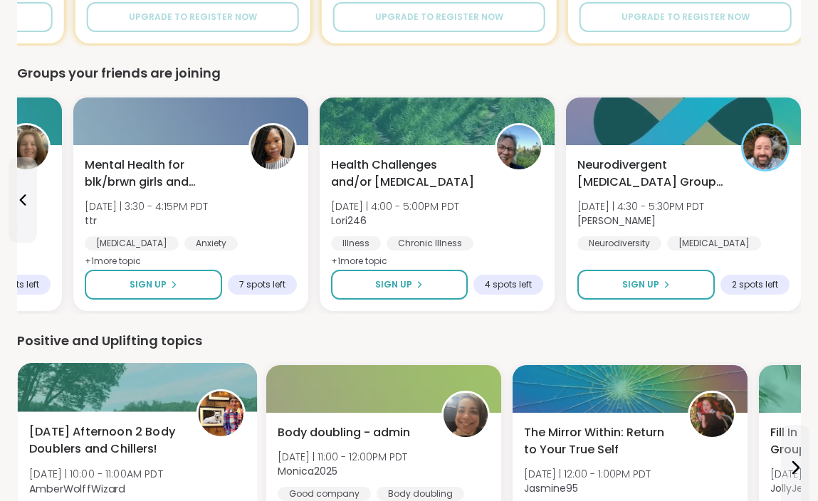
scroll to position [1185, 0]
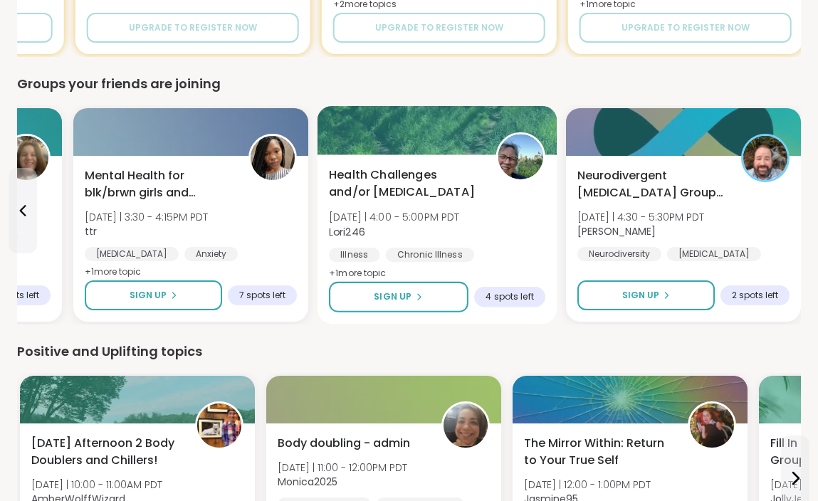
click at [475, 191] on span "Health Challenges and/or [MEDICAL_DATA]" at bounding box center [404, 183] width 151 height 35
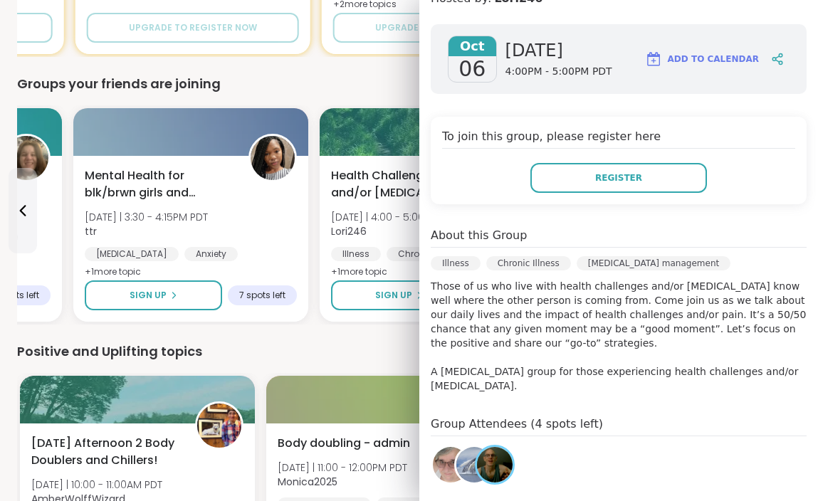
scroll to position [199, 0]
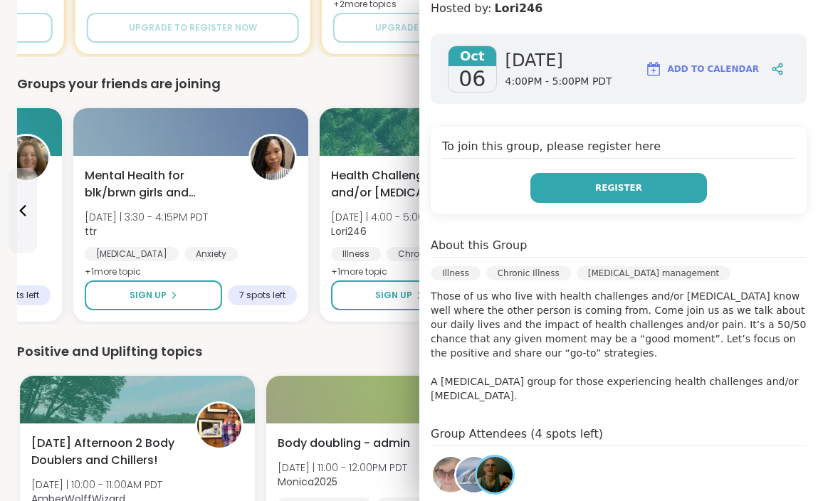
click at [586, 173] on button "Register" at bounding box center [618, 188] width 176 height 30
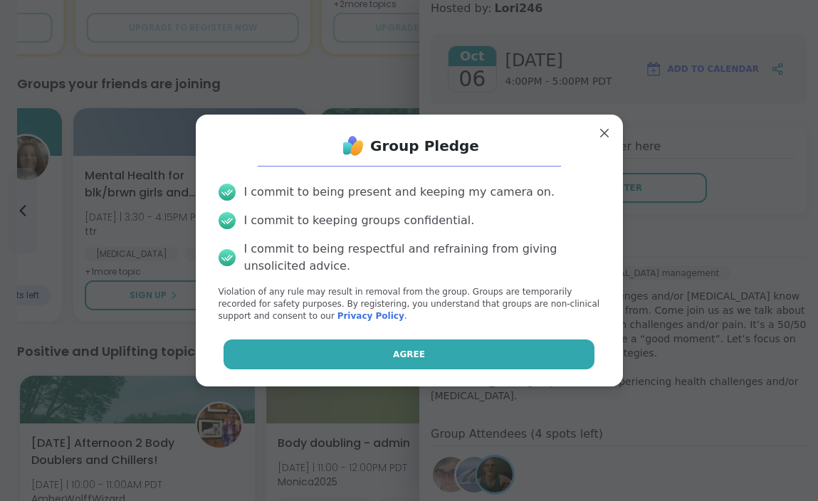
click at [422, 350] on span "Agree" at bounding box center [409, 354] width 32 height 13
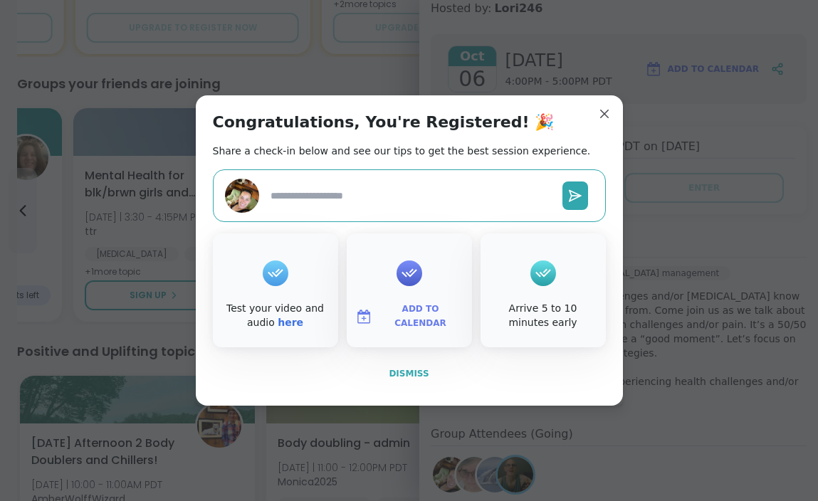
click at [406, 371] on span "Dismiss" at bounding box center [408, 374] width 40 height 10
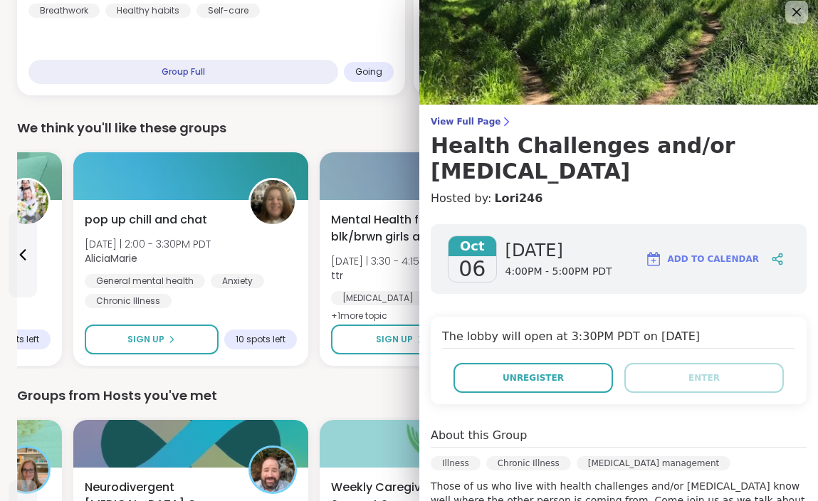
scroll to position [6, 0]
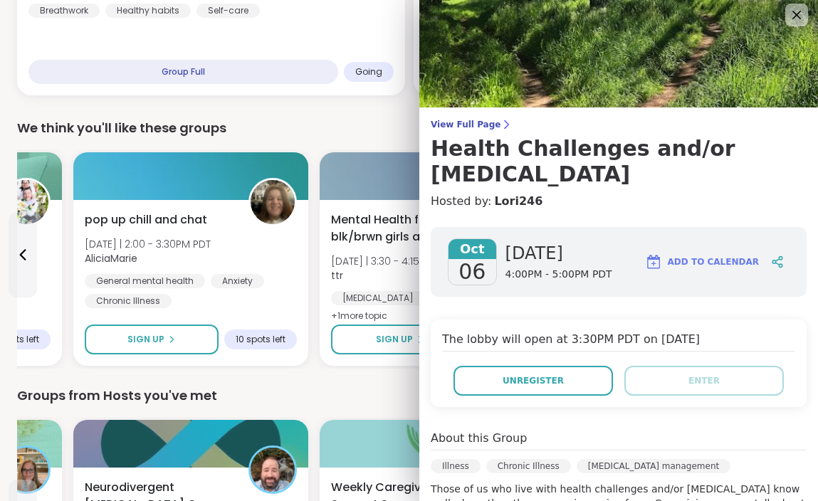
click at [378, 120] on div "We think you'll like these groups" at bounding box center [408, 128] width 783 height 20
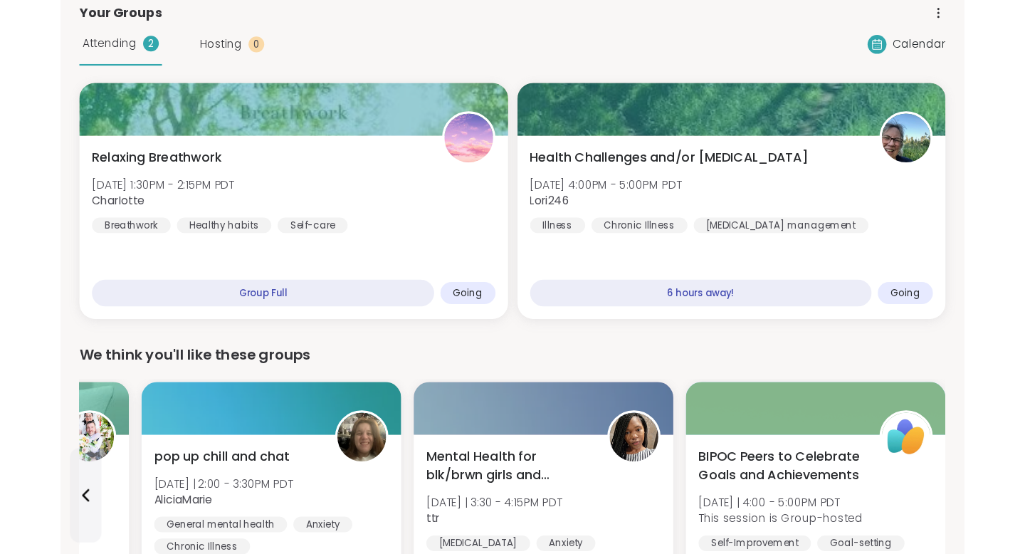
scroll to position [0, 0]
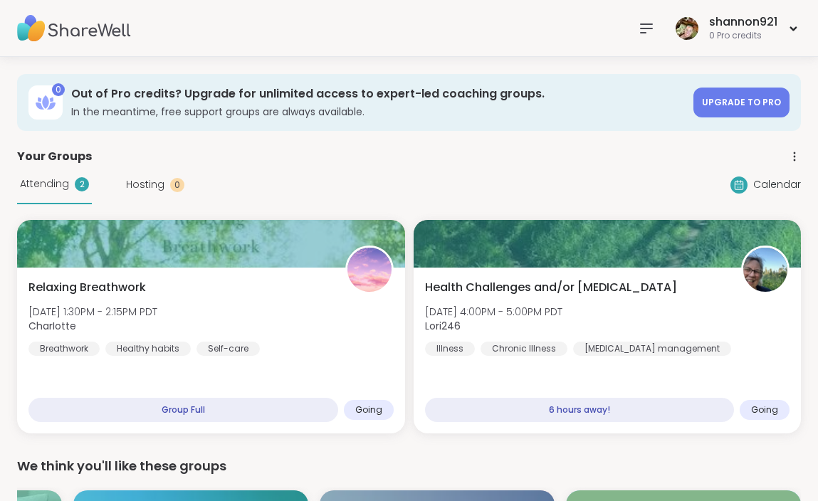
click at [110, 28] on img at bounding box center [74, 29] width 114 height 50
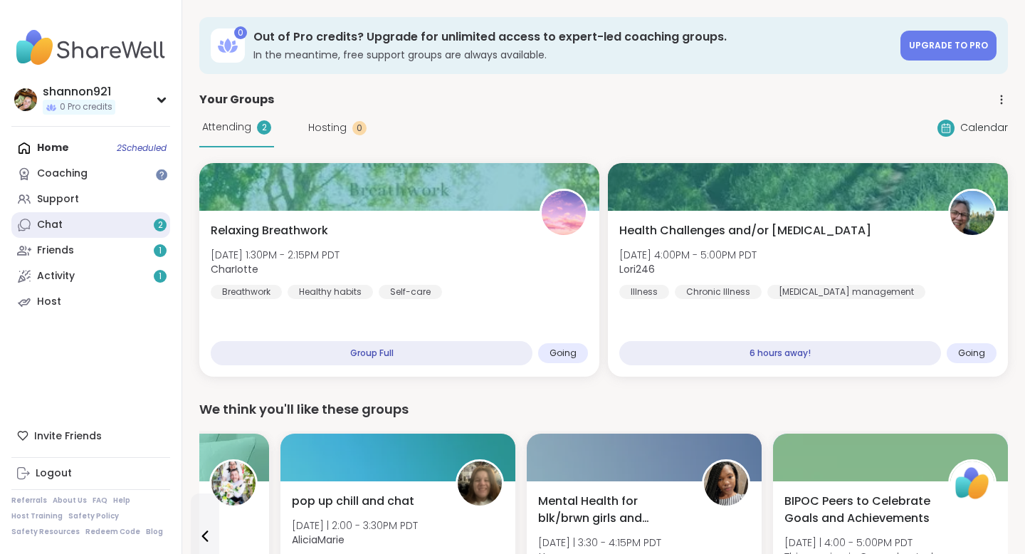
click at [132, 223] on link "Chat 2" at bounding box center [90, 225] width 159 height 26
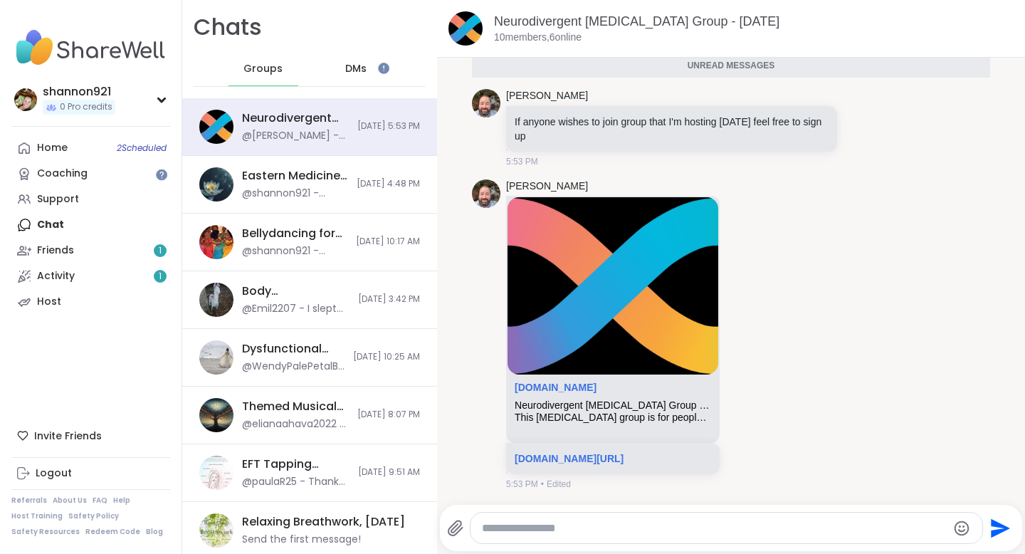
scroll to position [3900, 0]
click at [110, 259] on link "Friends 1" at bounding box center [90, 251] width 159 height 26
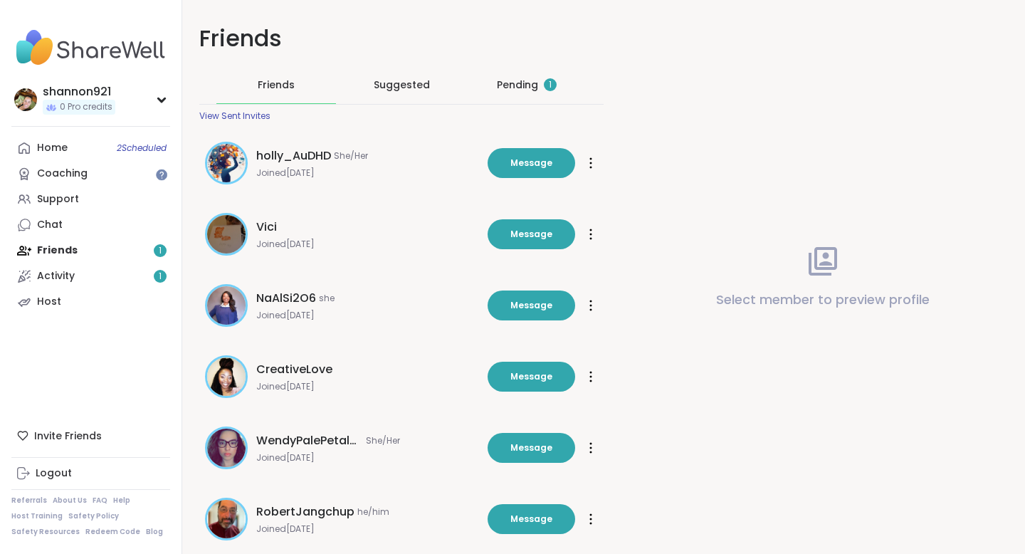
click at [514, 81] on div "Pending 1" at bounding box center [527, 85] width 60 height 14
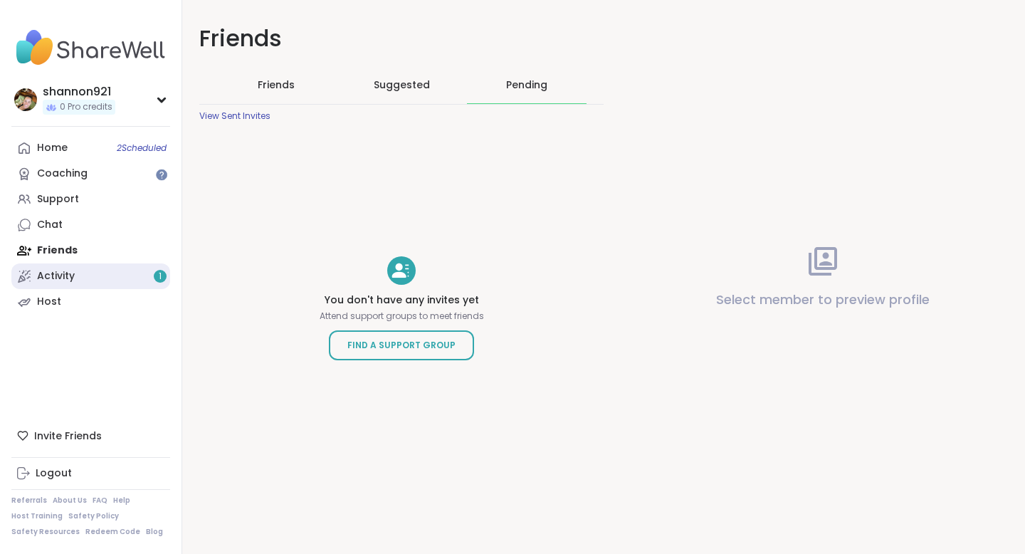
click at [121, 277] on link "Activity 1" at bounding box center [90, 276] width 159 height 26
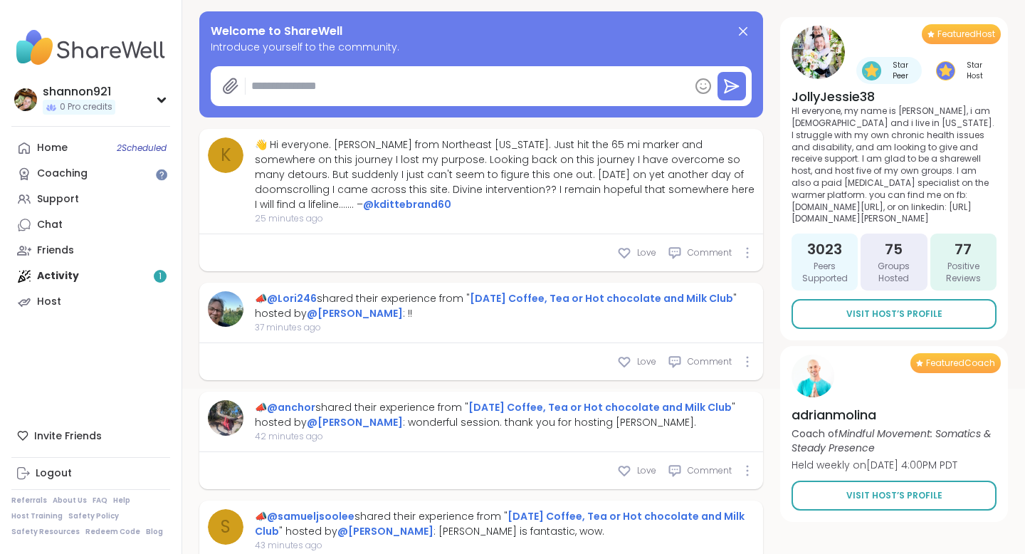
scroll to position [198, 0]
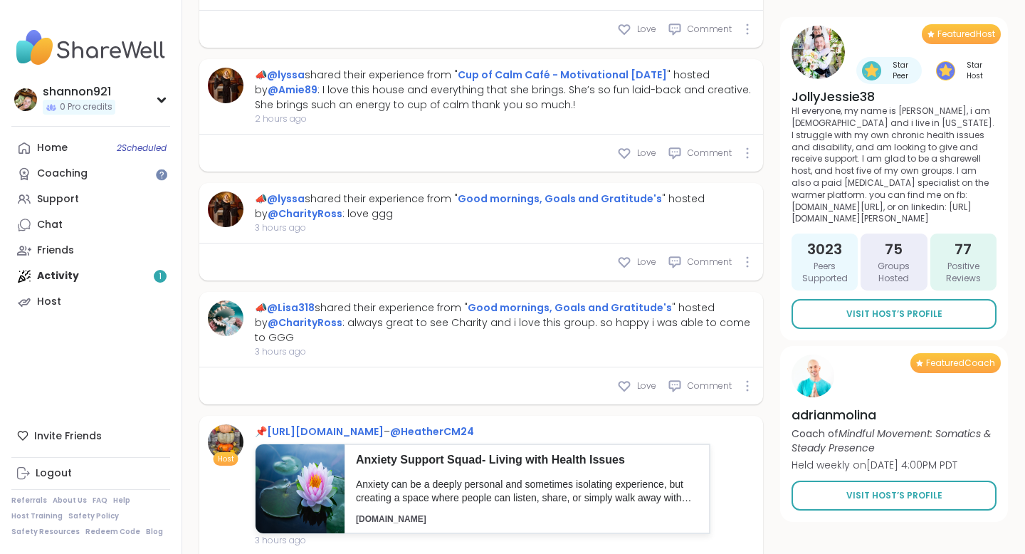
scroll to position [1585, 0]
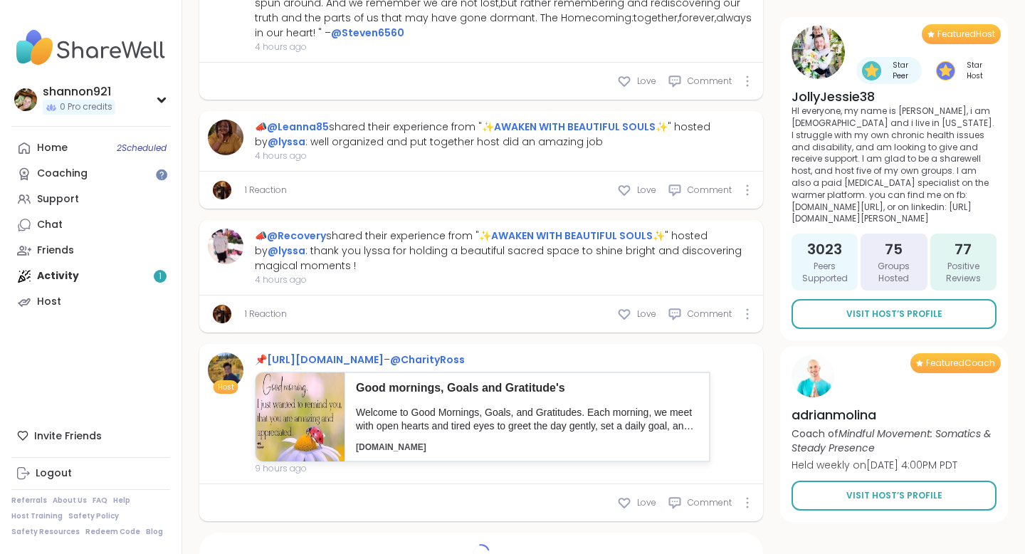
scroll to position [2466, 0]
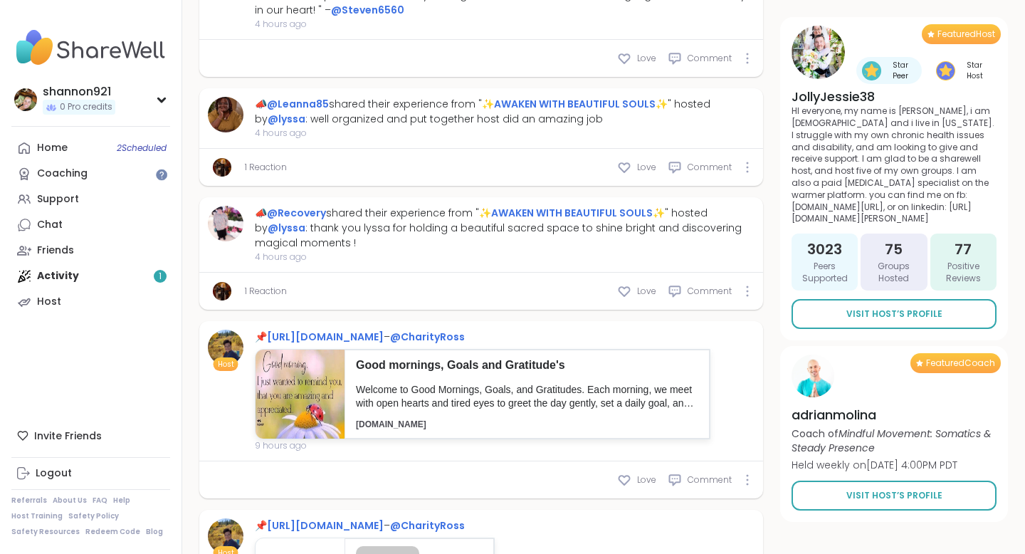
type textarea "*"
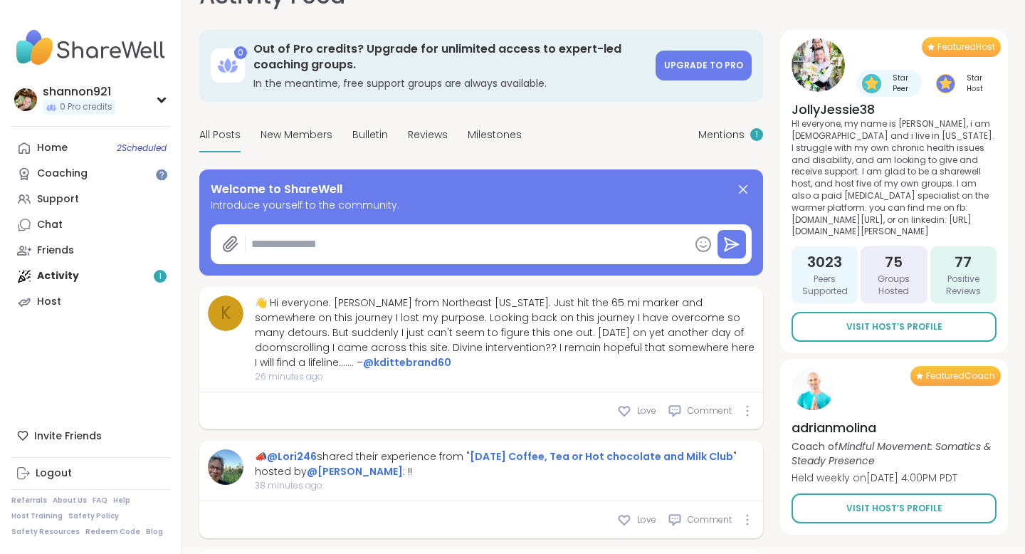
scroll to position [0, 0]
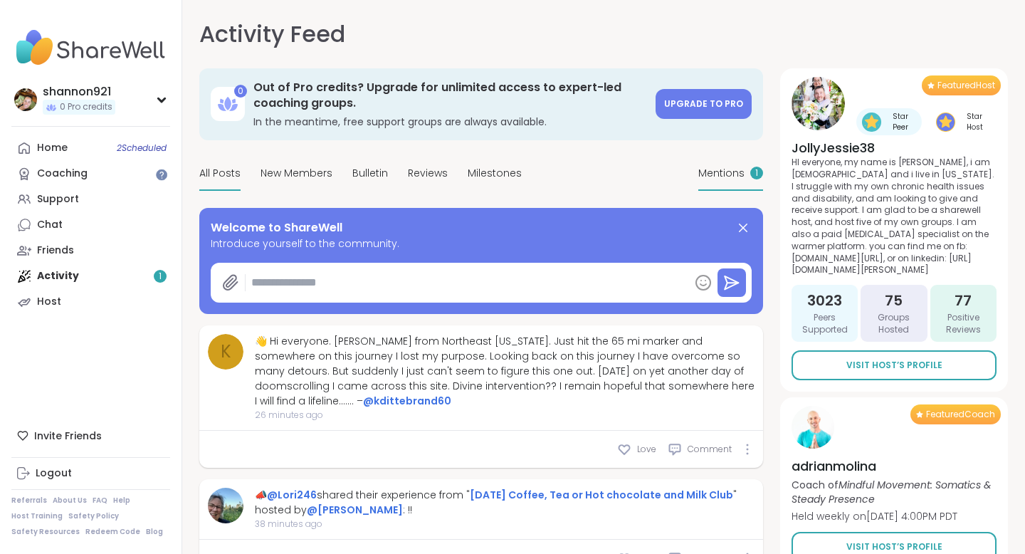
click at [729, 186] on div "Mentions 1" at bounding box center [730, 173] width 65 height 33
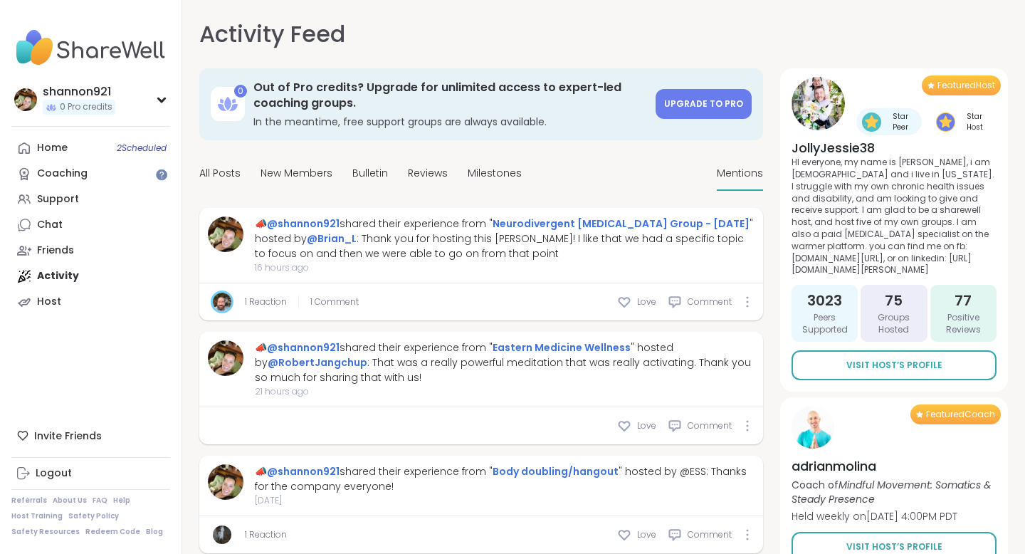
scroll to position [3, 0]
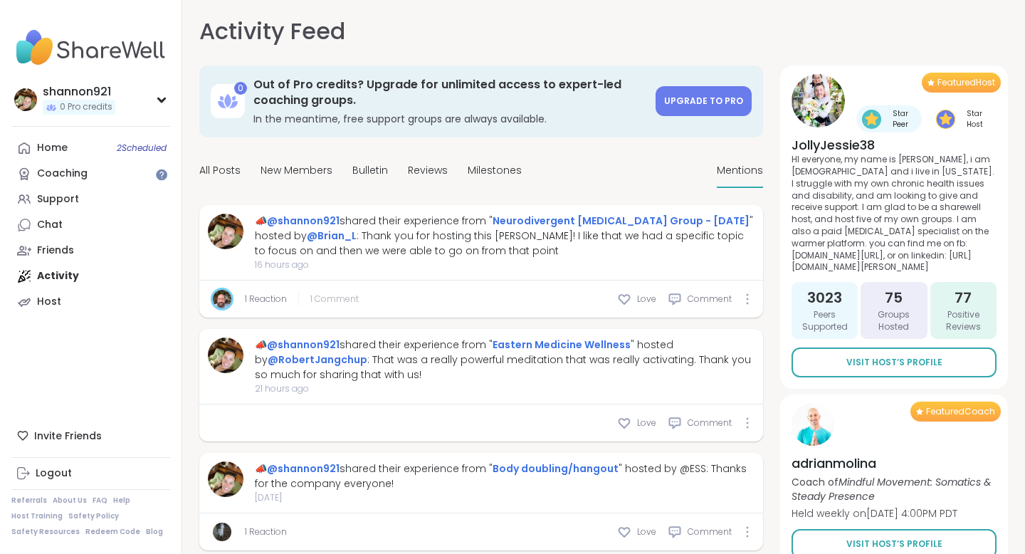
click at [347, 295] on span "1 Comment" at bounding box center [334, 298] width 48 height 13
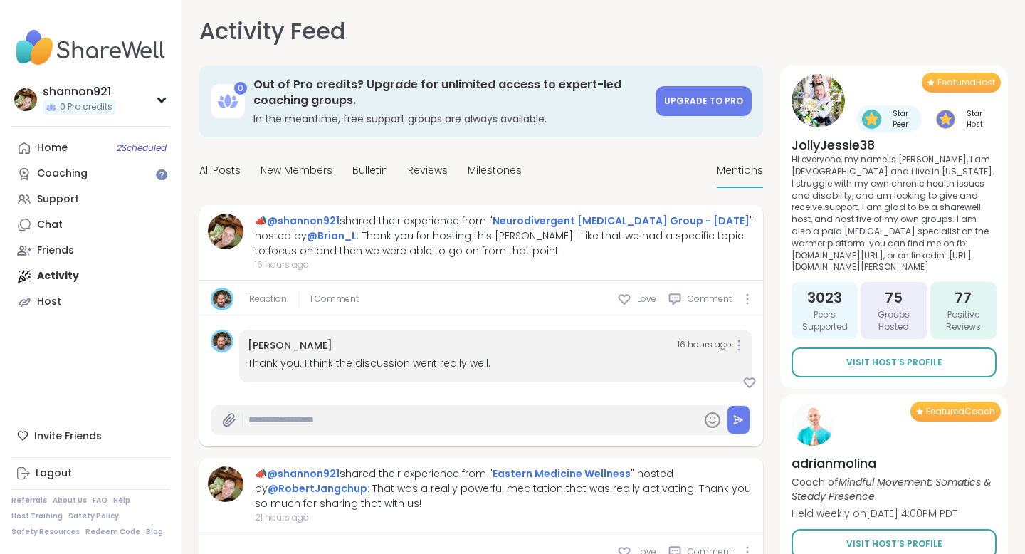
click at [457, 412] on input "text" at bounding box center [471, 419] width 447 height 25
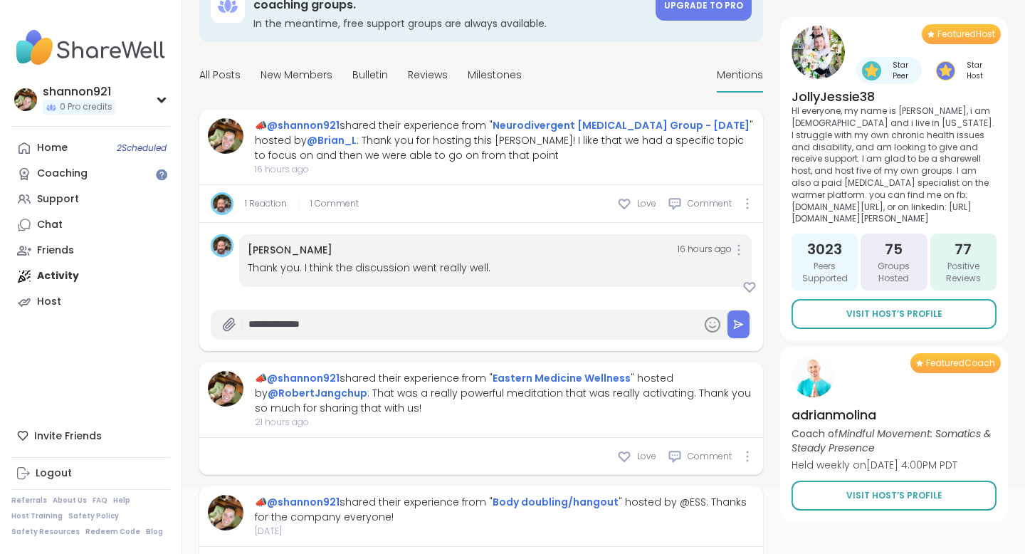
scroll to position [83, 0]
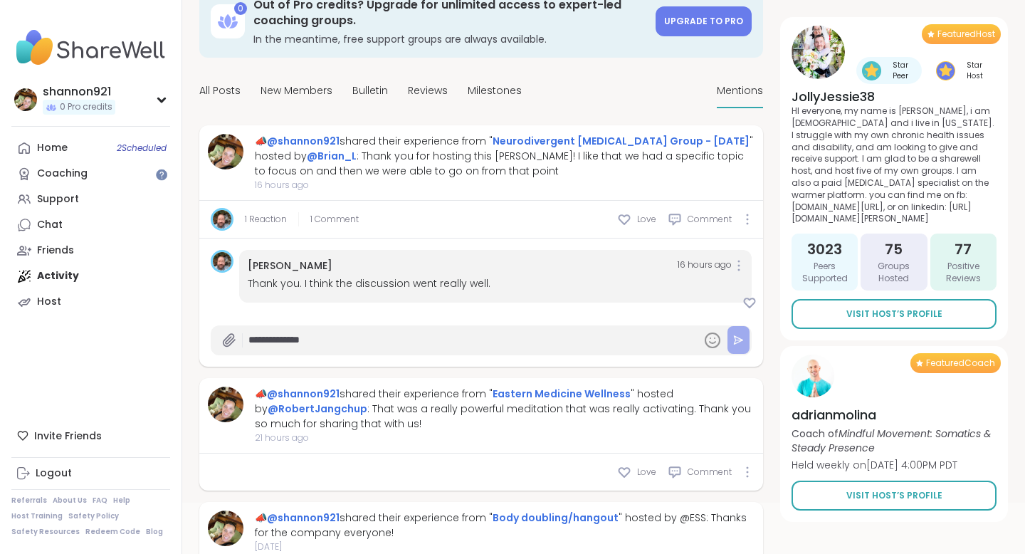
type input "**********"
click at [734, 348] on button at bounding box center [738, 340] width 22 height 28
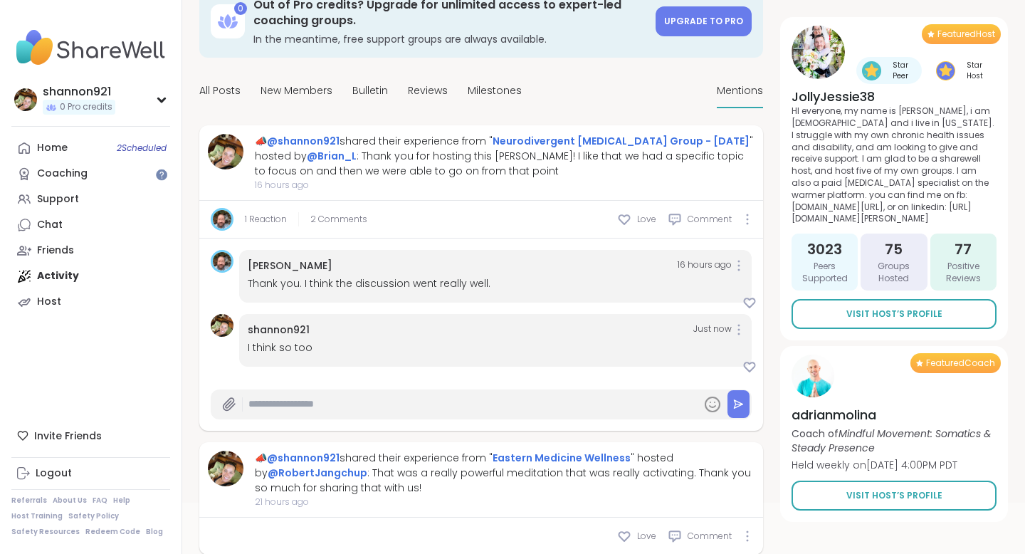
scroll to position [0, 0]
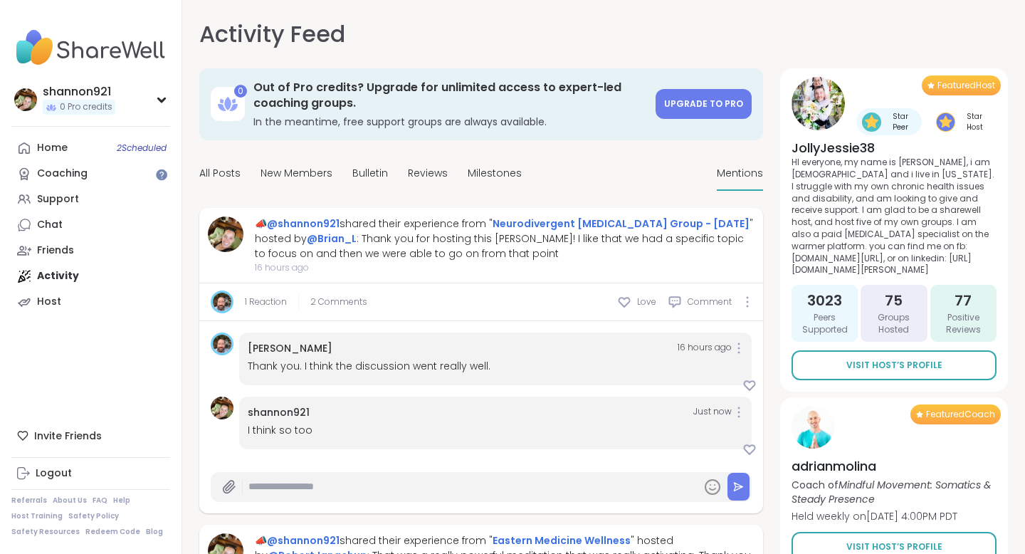
click at [110, 52] on img at bounding box center [90, 48] width 159 height 50
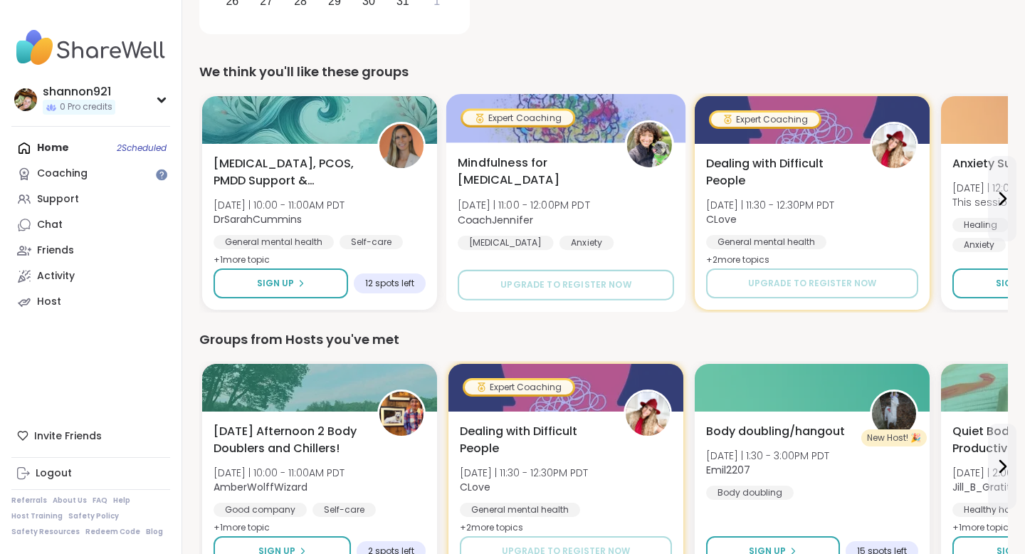
scroll to position [410, 0]
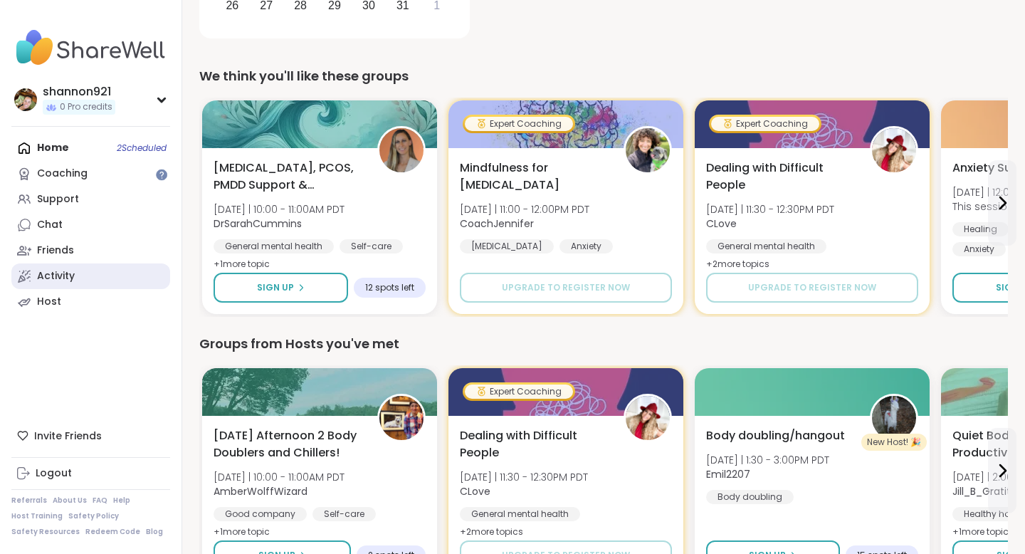
click at [82, 277] on link "Activity" at bounding box center [90, 276] width 159 height 26
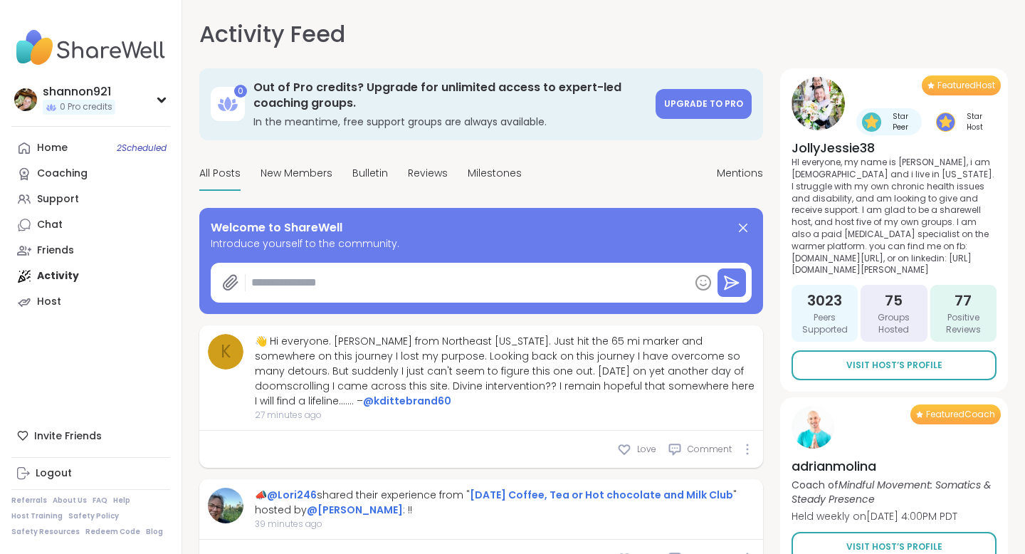
type textarea "*"
click at [738, 168] on span "Mentions" at bounding box center [739, 173] width 46 height 15
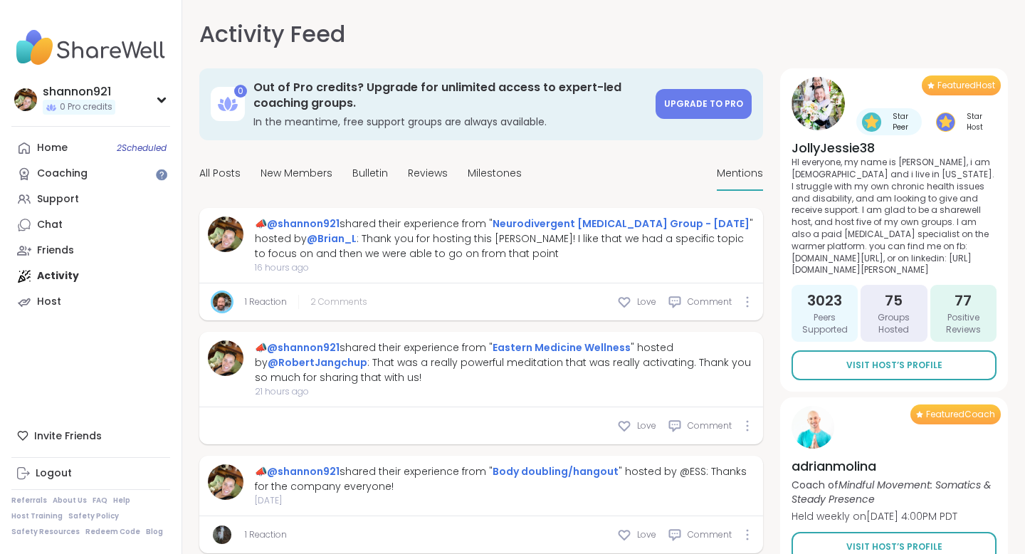
click at [343, 301] on span "2 Comments" at bounding box center [338, 301] width 57 height 13
